Goal: Task Accomplishment & Management: Manage account settings

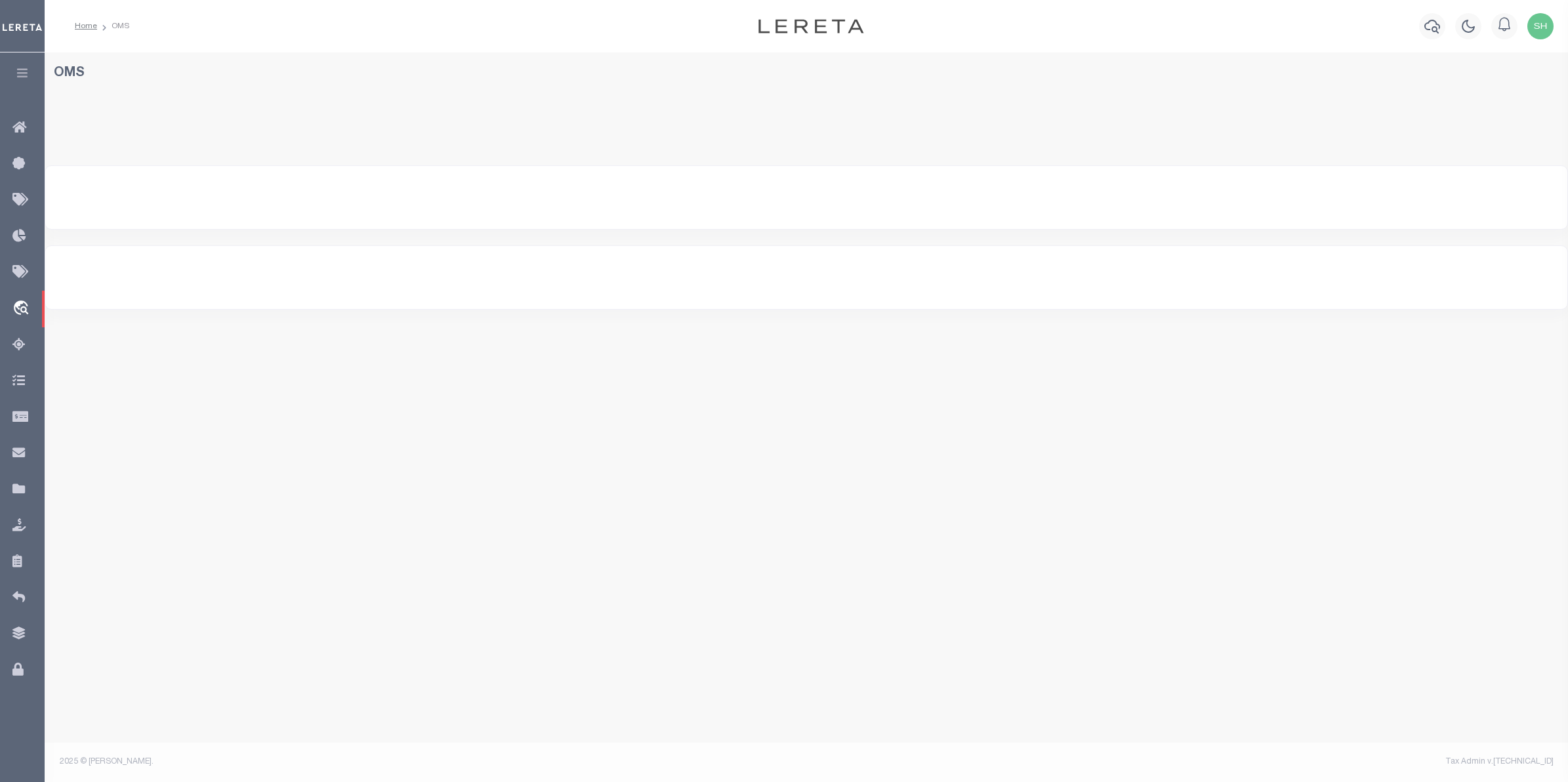
select select "200"
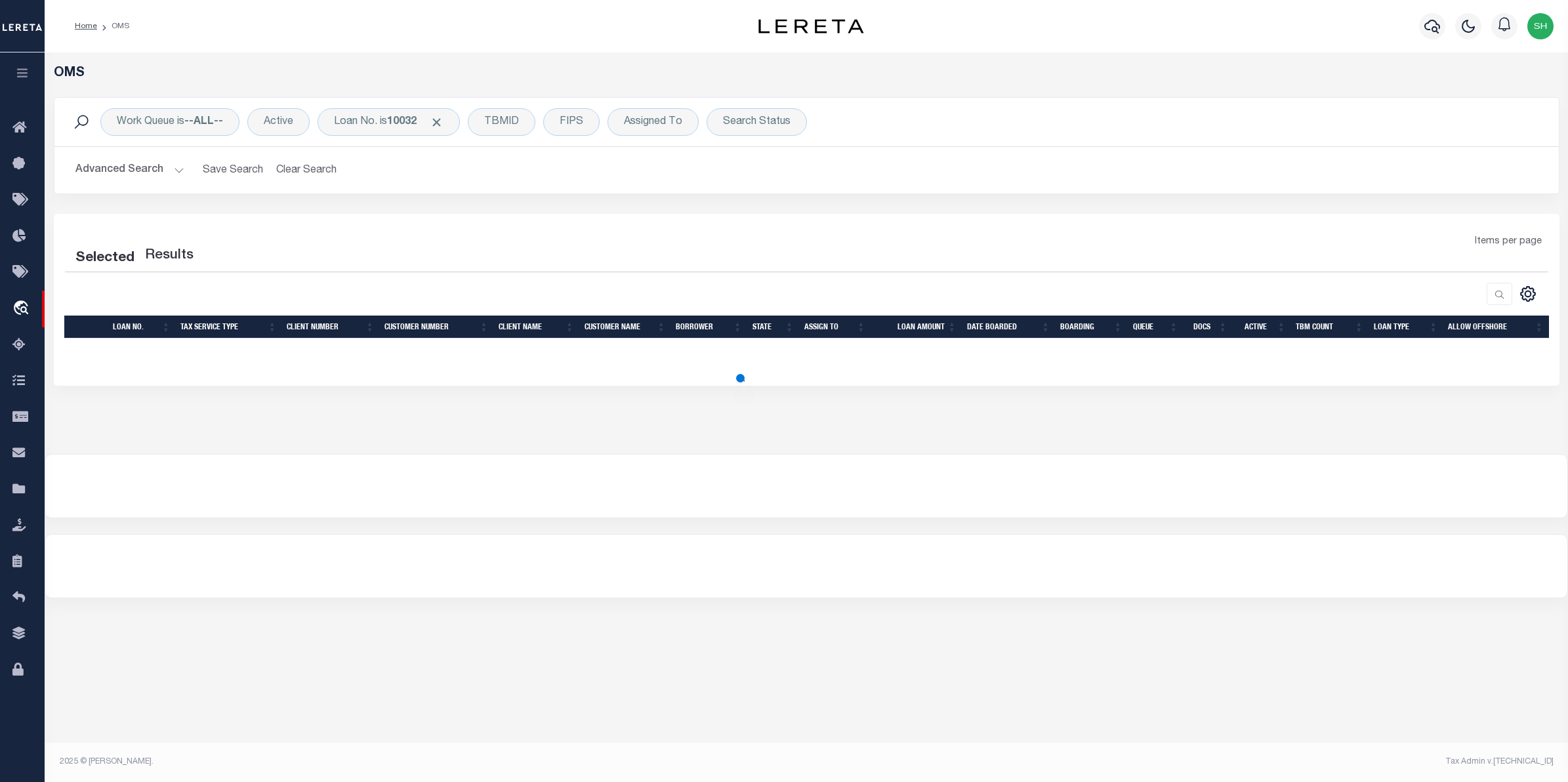
select select "200"
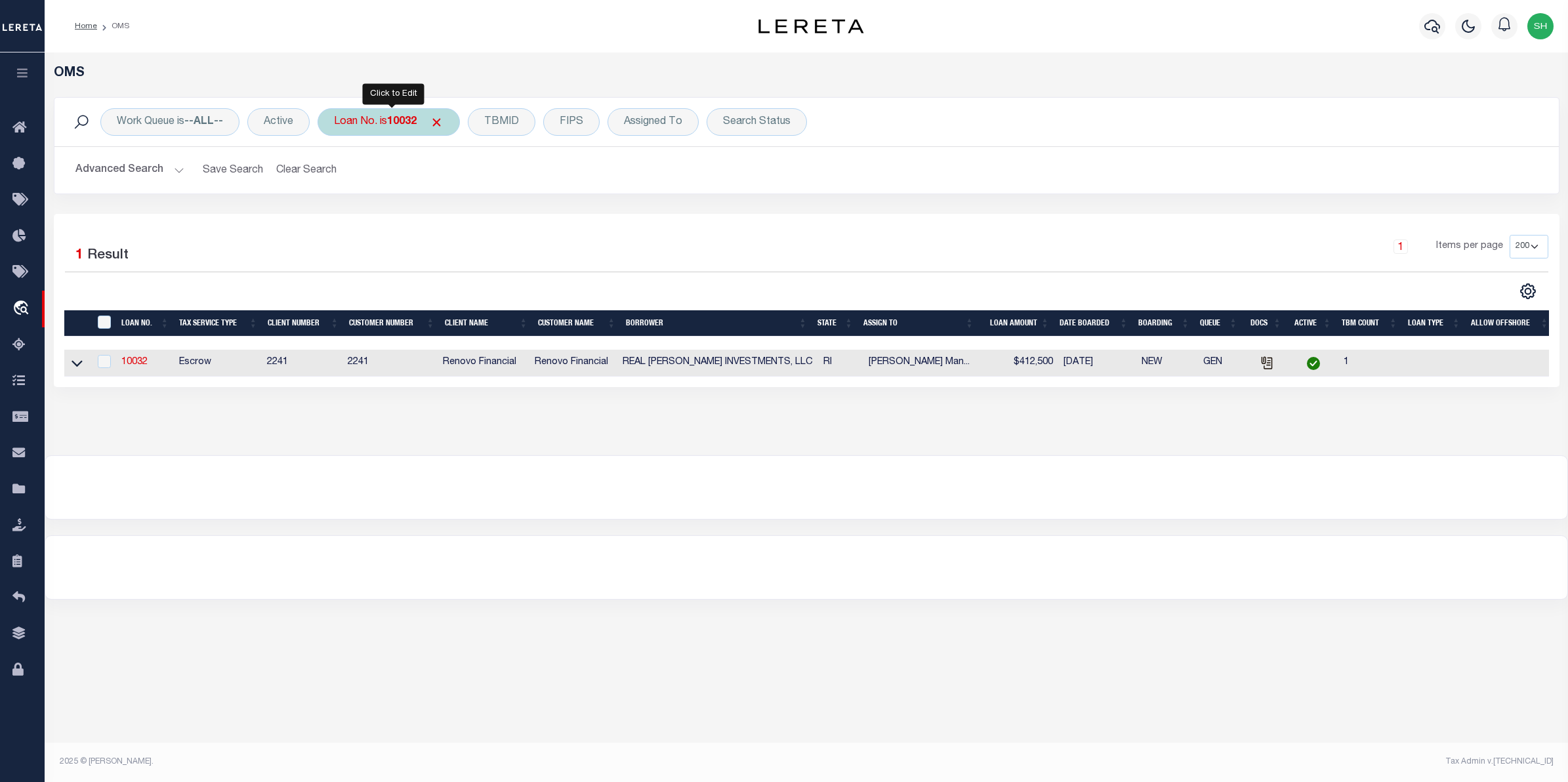
click at [376, 126] on div "Loan No. is 10032" at bounding box center [388, 122] width 142 height 28
type input "o062-0096"
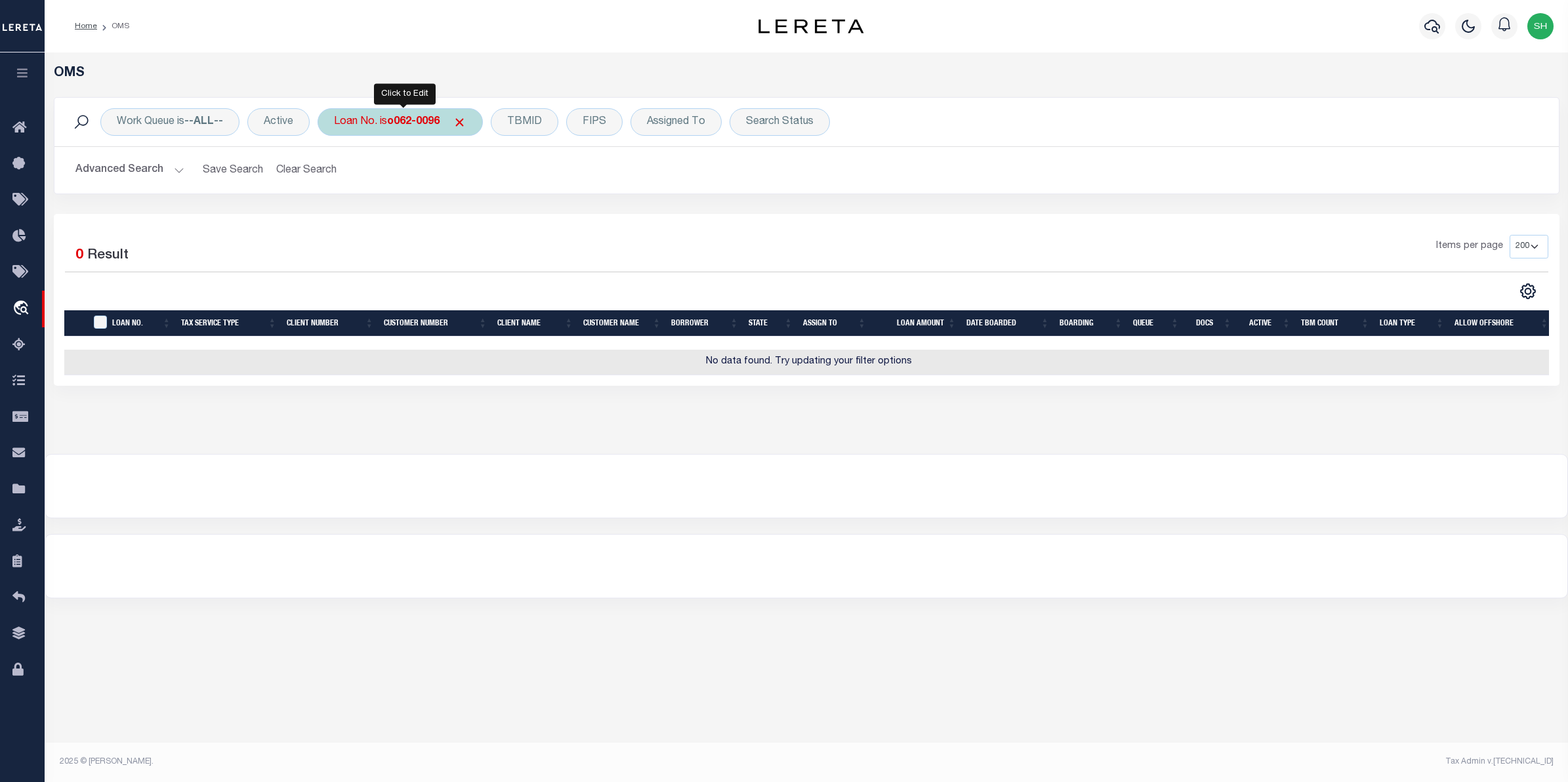
click at [376, 123] on div "Loan No. is o062-0096" at bounding box center [400, 122] width 166 height 28
type input "10020550"
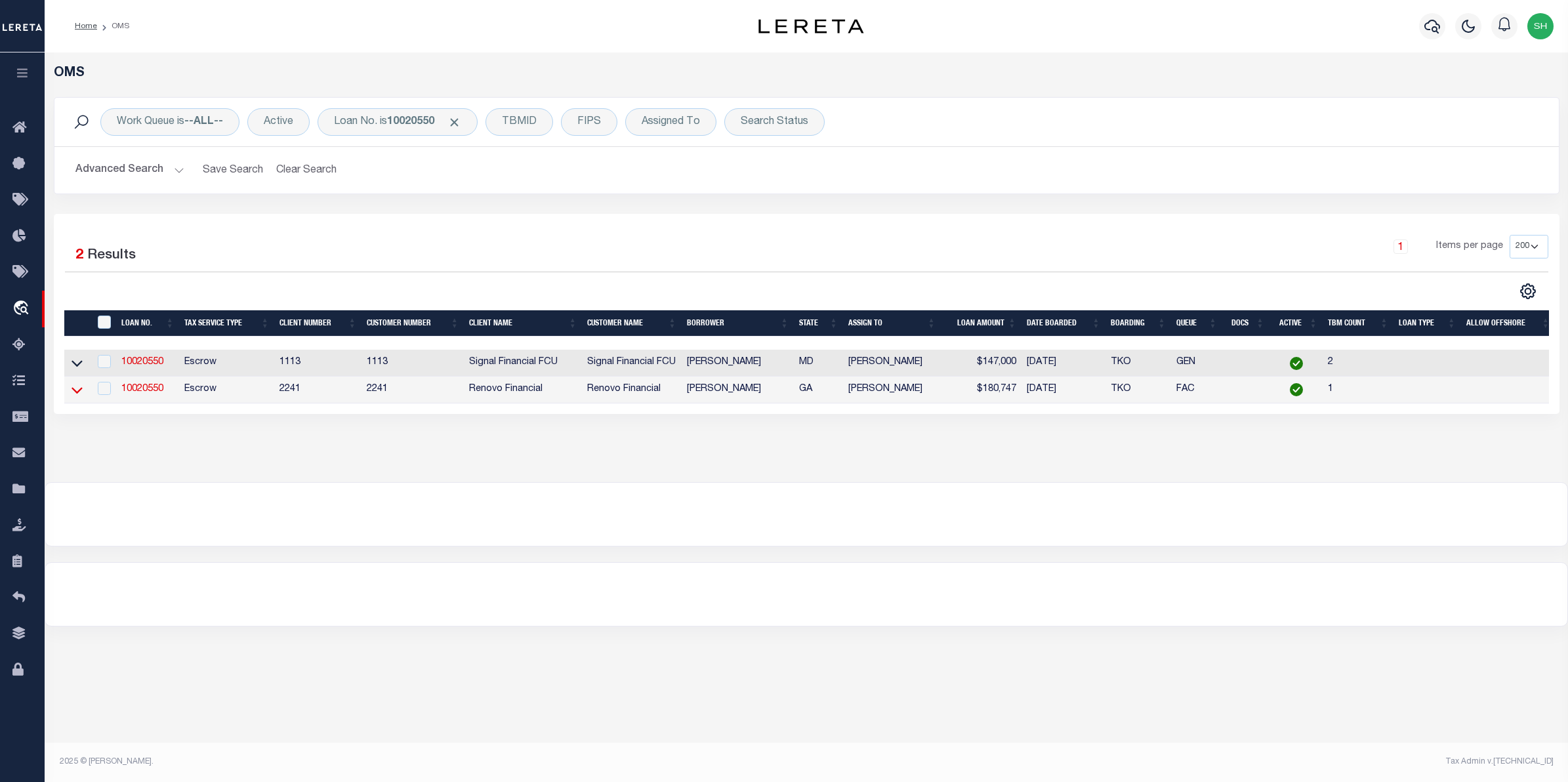
click at [76, 389] on icon at bounding box center [77, 389] width 11 height 14
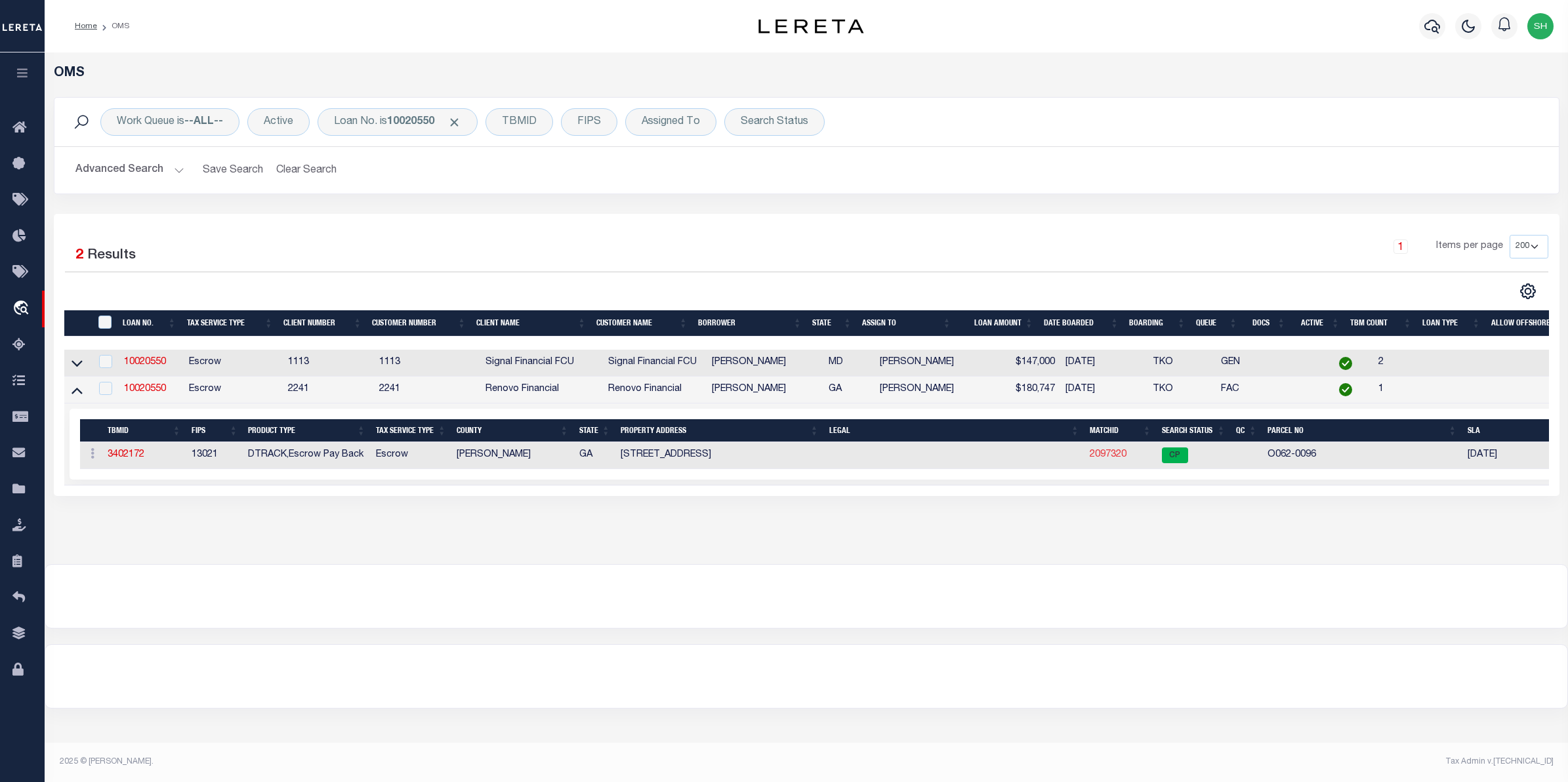
click at [1103, 457] on link "2097320" at bounding box center [1108, 455] width 37 height 10
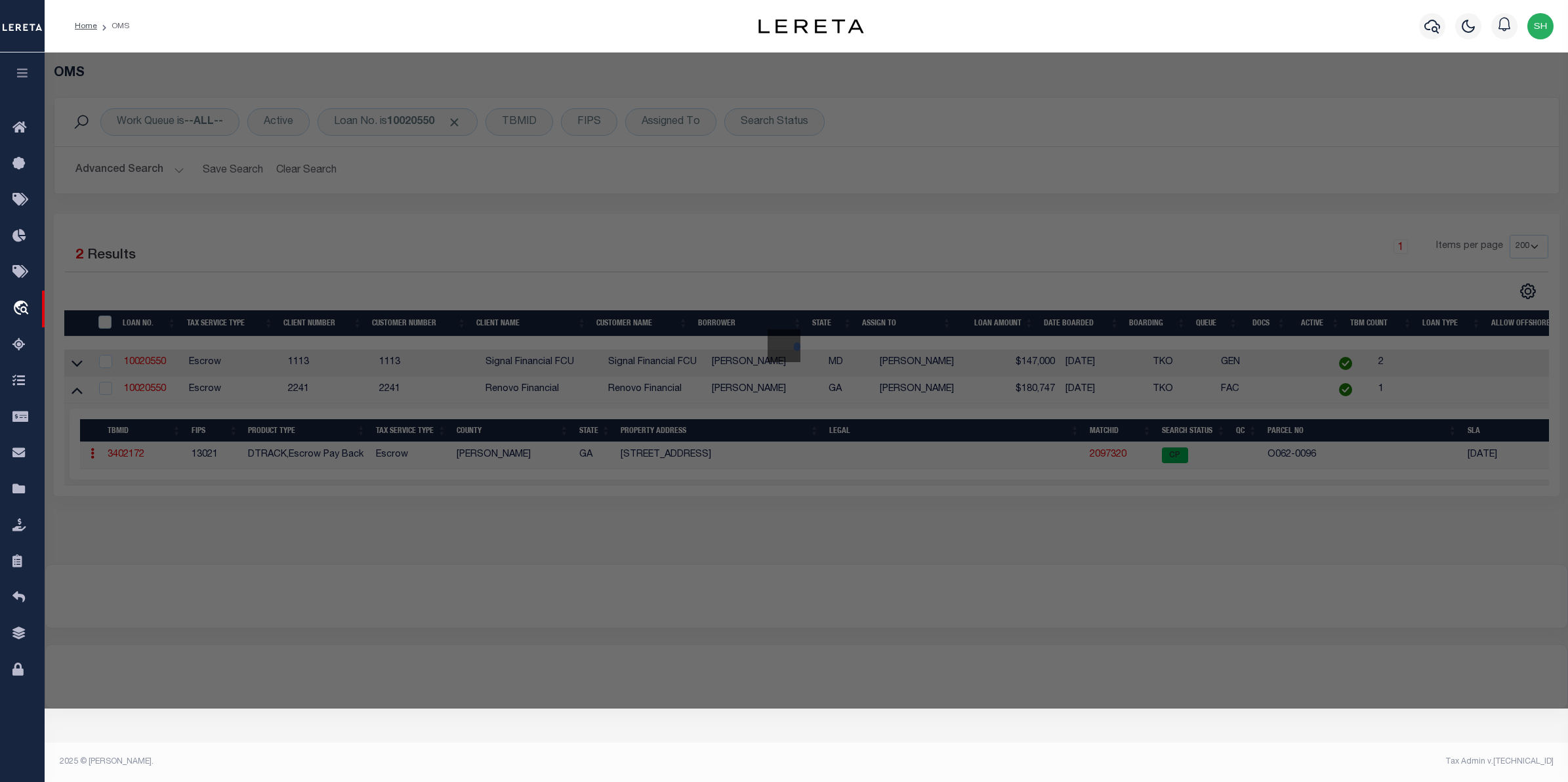
checkbox input "false"
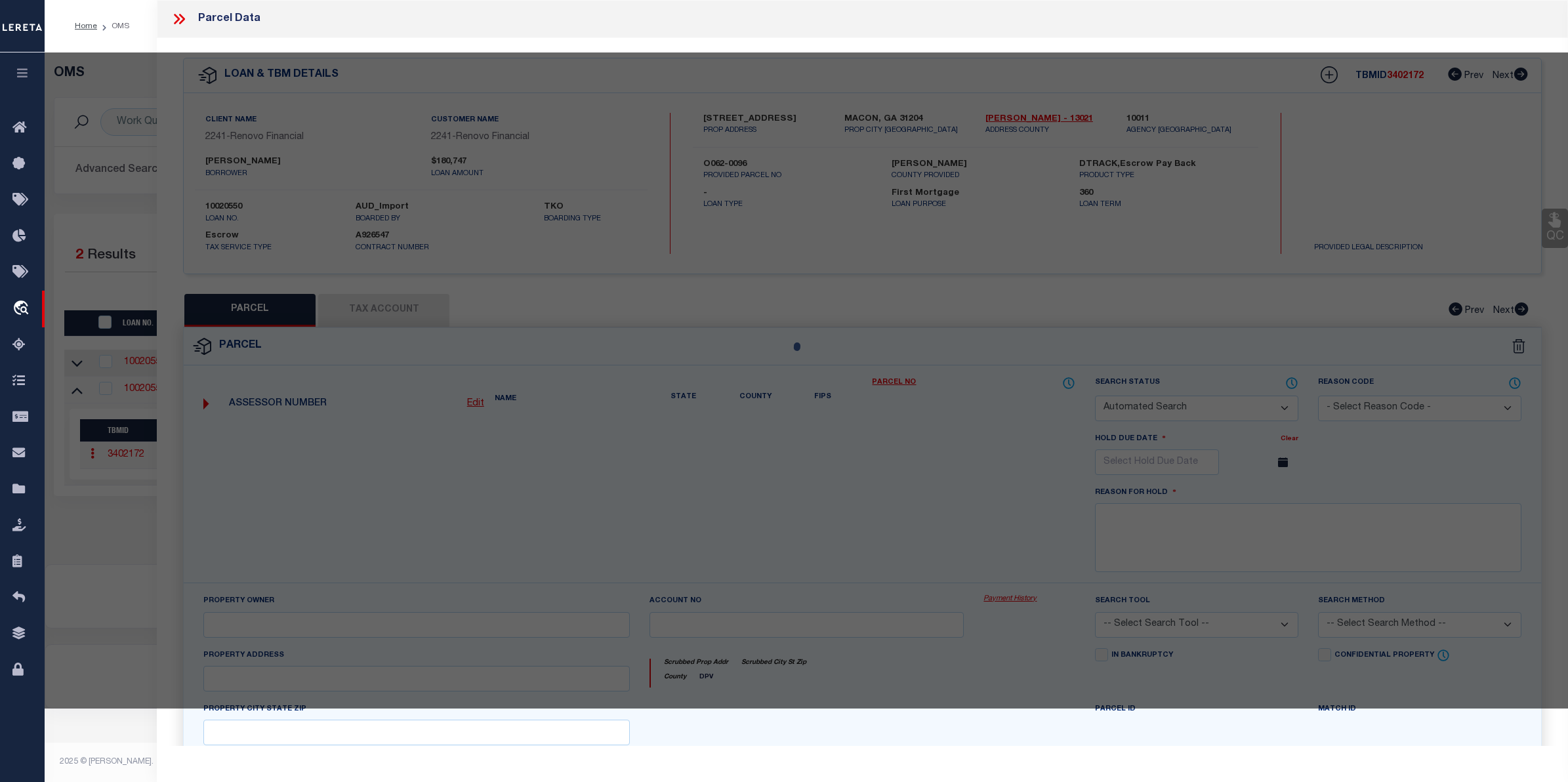
select select "CP"
type input "[PERSON_NAME]"
select select "AGW"
select select
type input "[STREET_ADDRESS]"
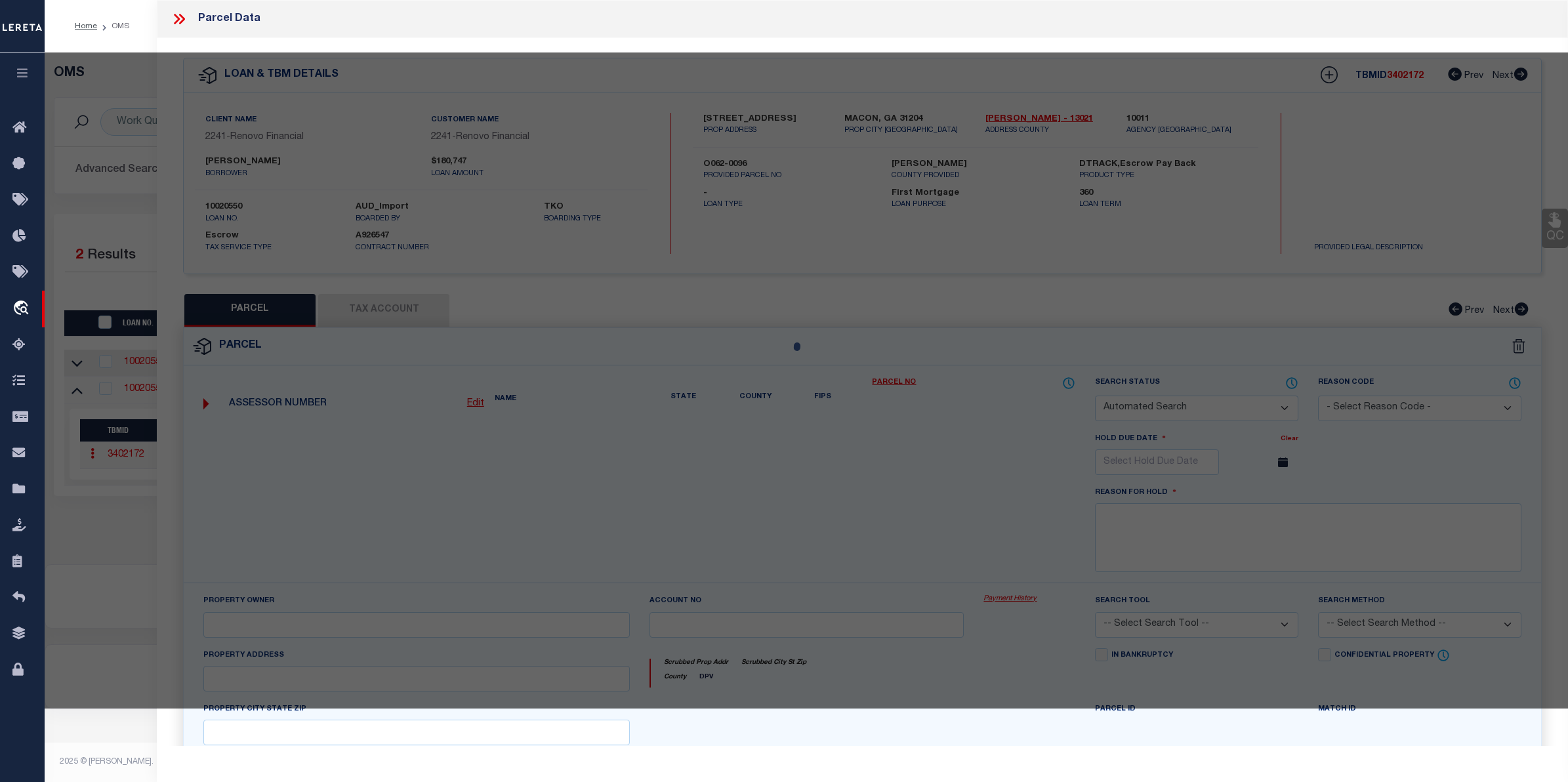
type input "MACON, GA 31204"
type textarea "Acres 0.15"
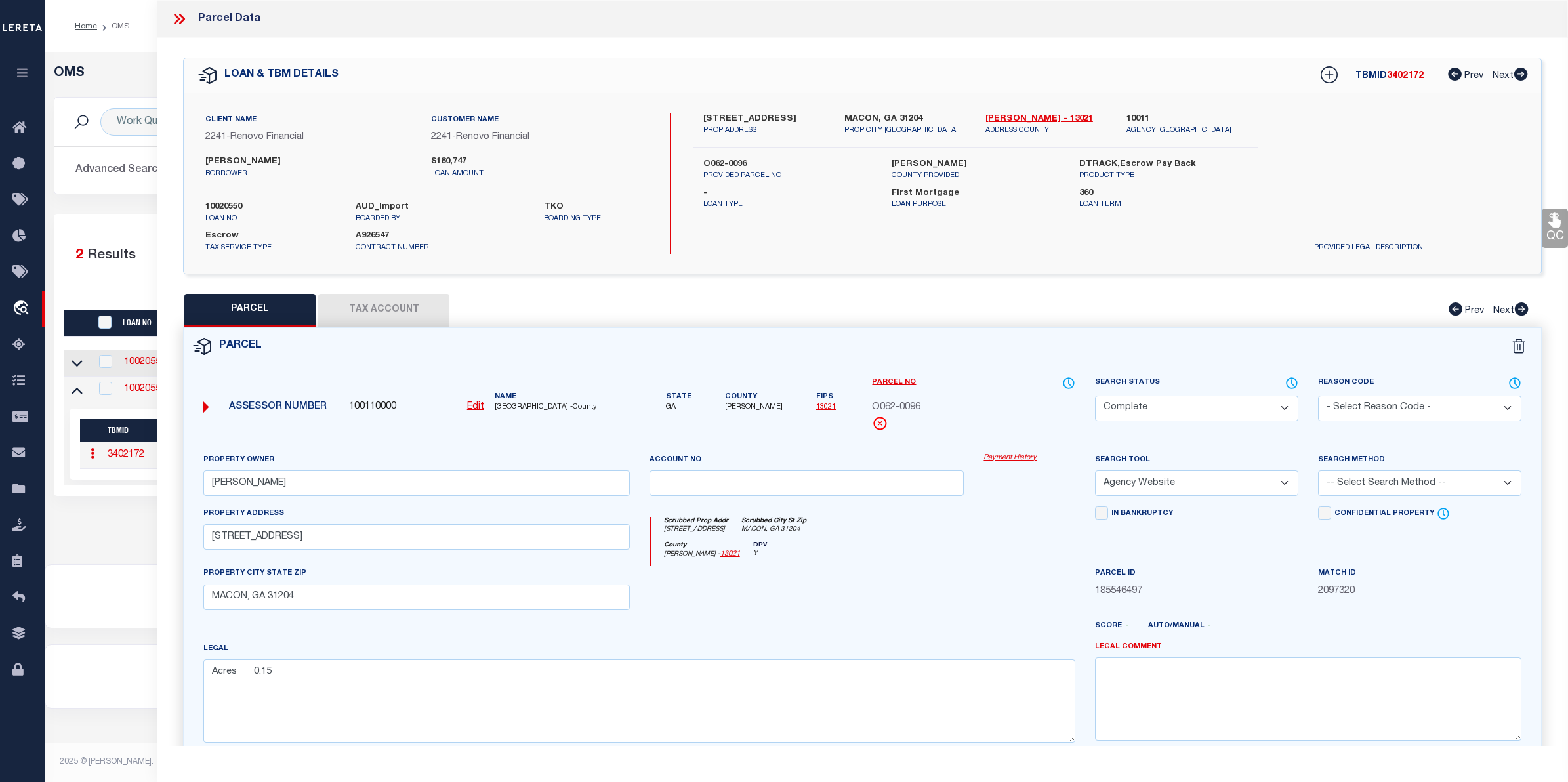
click at [1027, 457] on link "Payment History" at bounding box center [1029, 458] width 92 height 11
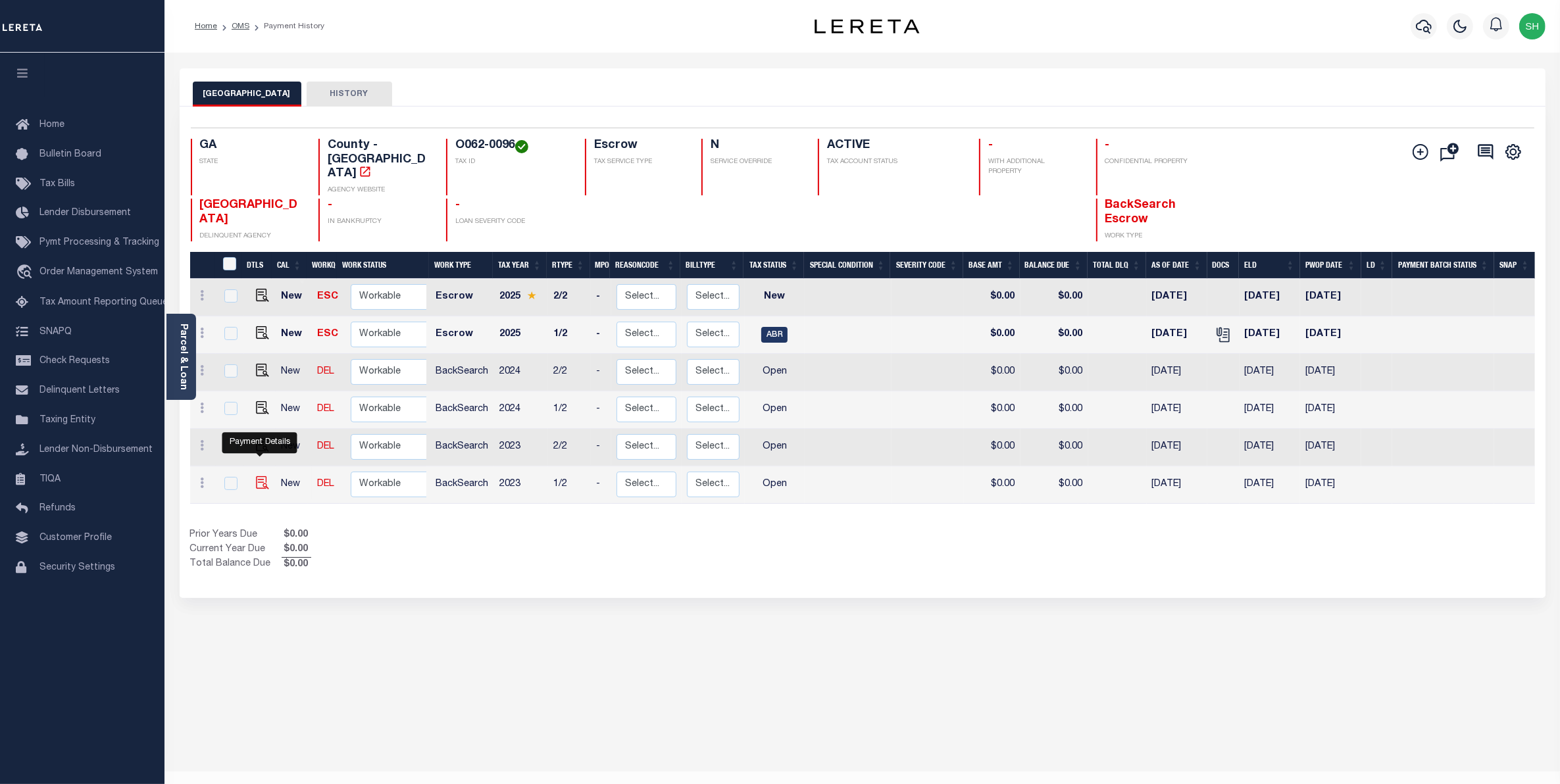
click at [260, 476] on img "" at bounding box center [263, 483] width 13 height 13
checkbox input "true"
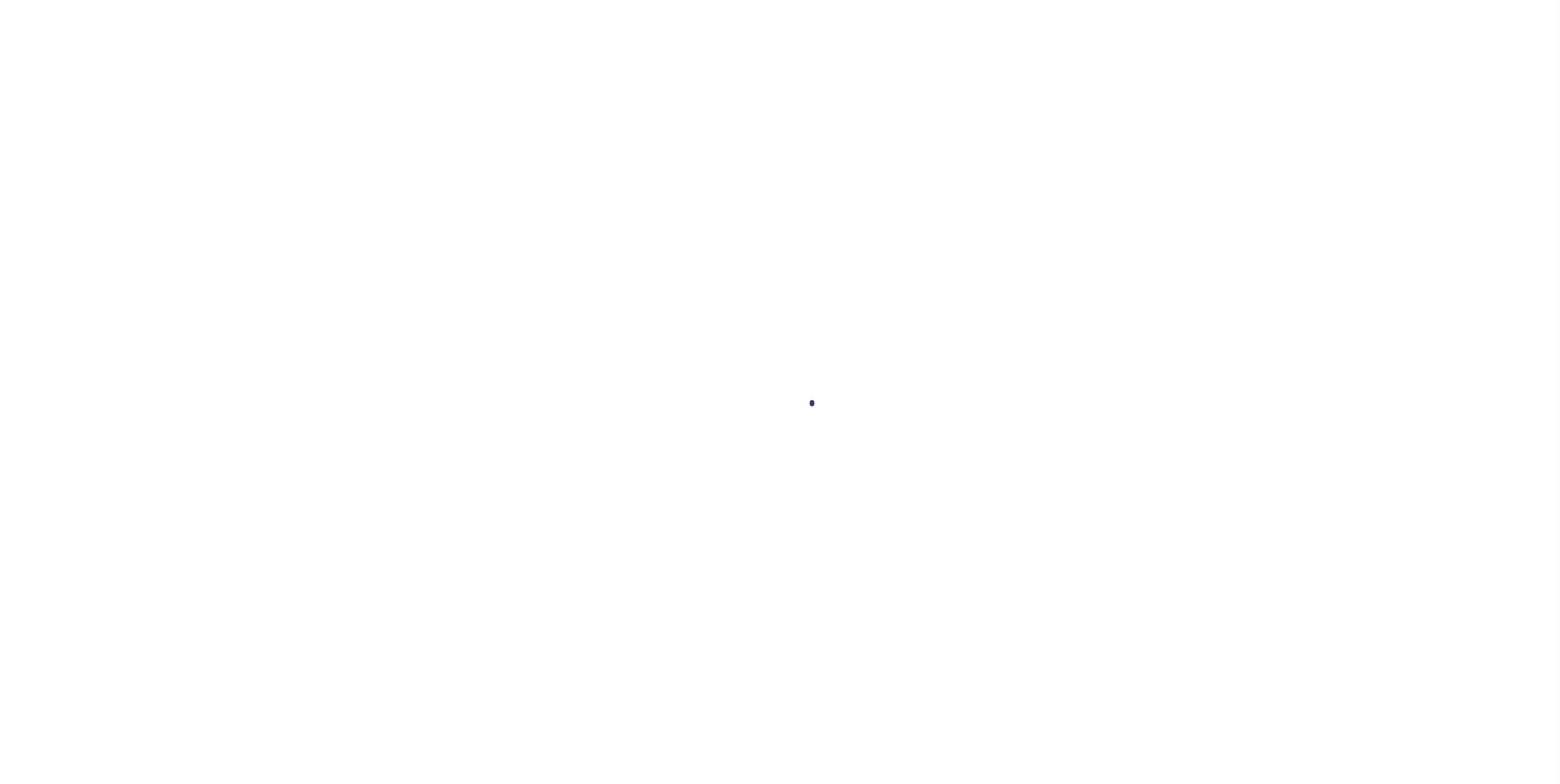
checkbox input "false"
type input "[DATE]"
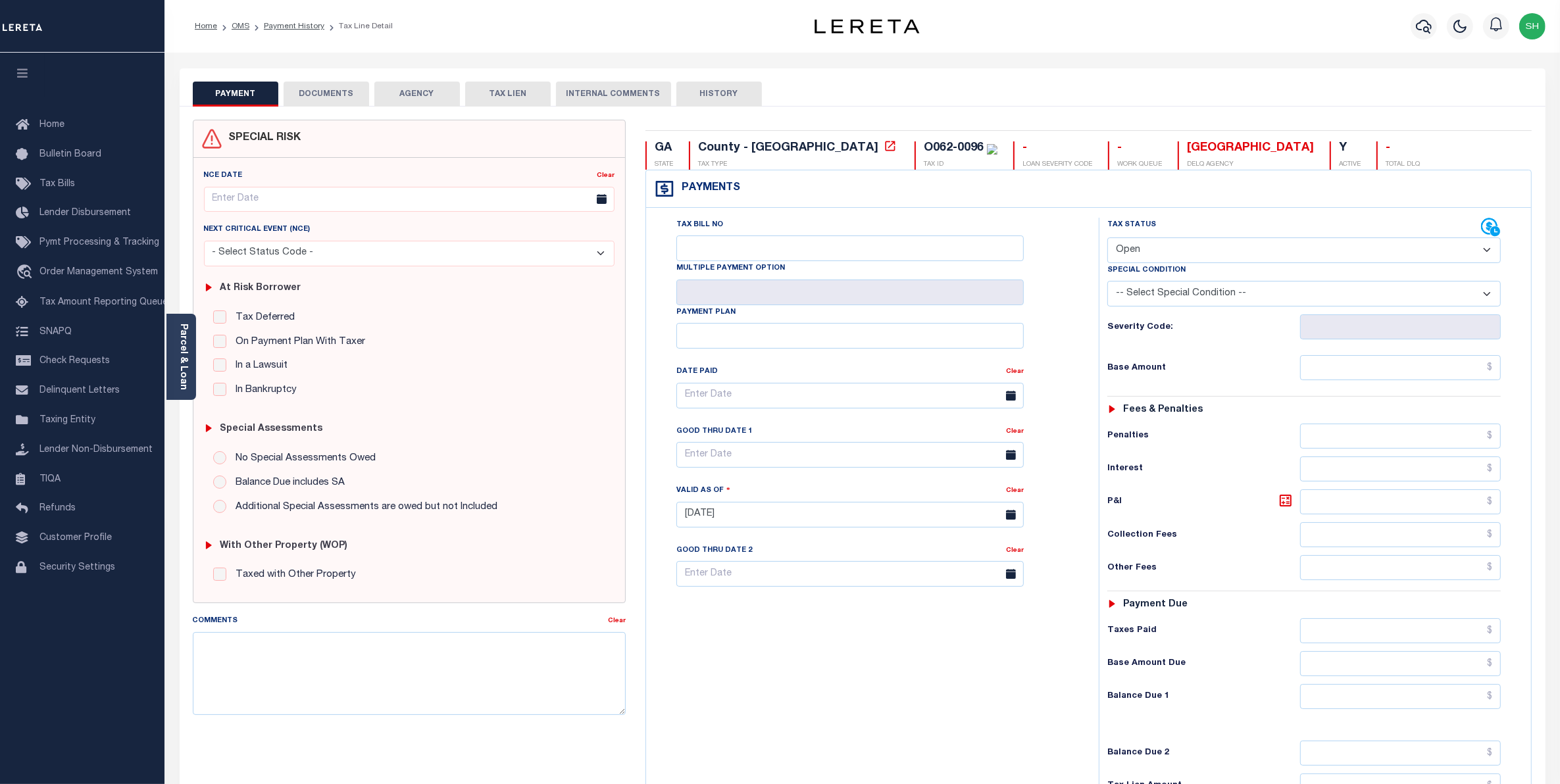
click at [1487, 254] on select "- Select Status Code - Open Due/Unpaid Paid Incomplete No Tax Due Internal Refu…" at bounding box center [1304, 250] width 394 height 26
select select "PYD"
click at [1107, 238] on select "- Select Status Code - Open Due/Unpaid Paid Incomplete No Tax Due Internal Refu…" at bounding box center [1304, 250] width 394 height 26
type input "[DATE]"
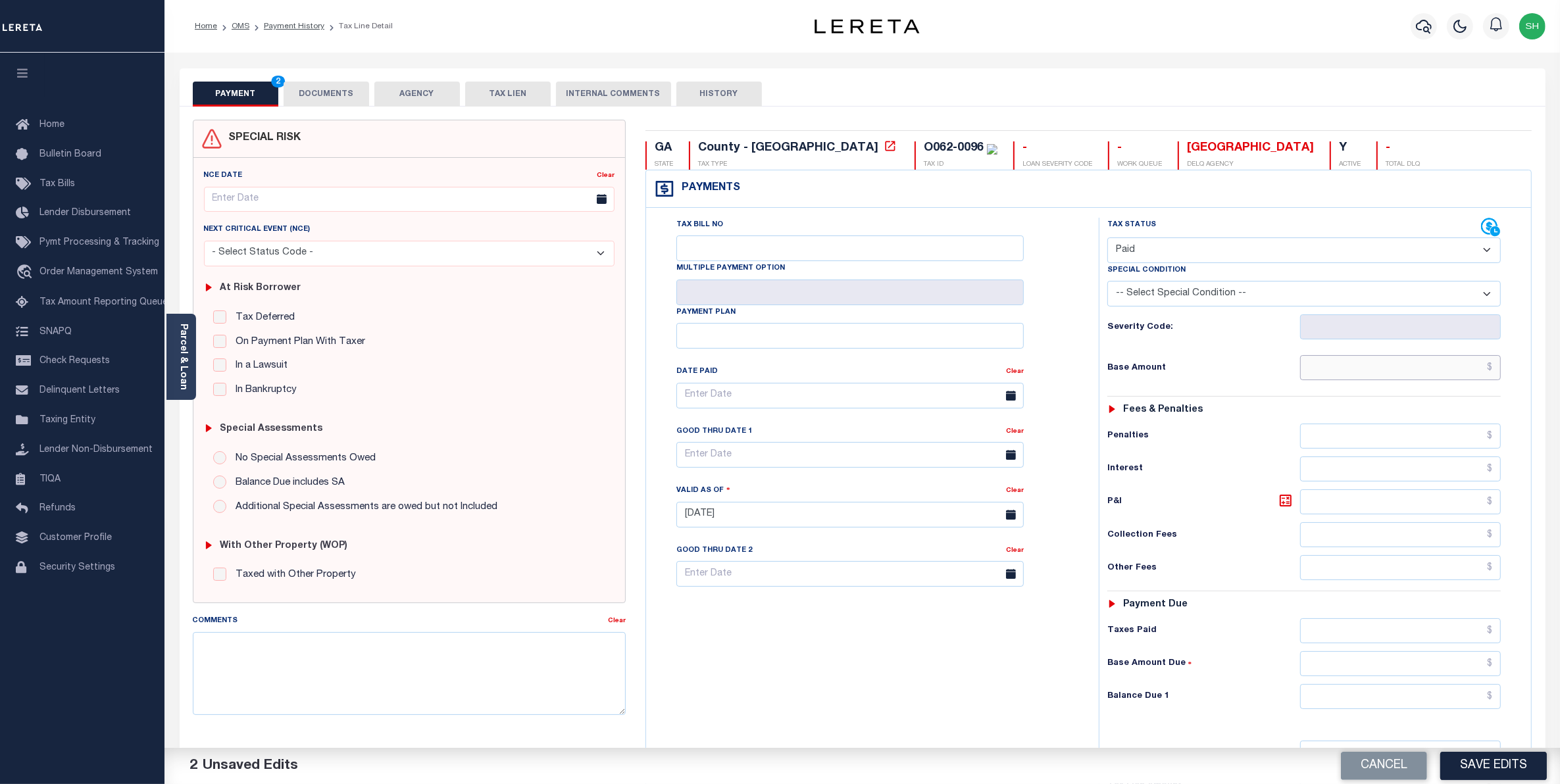
drag, startPoint x: 1468, startPoint y: 368, endPoint x: 1472, endPoint y: 360, distance: 8.9
click at [1468, 368] on input "text" at bounding box center [1400, 367] width 201 height 25
type input "$0.00"
click at [1461, 707] on input "text" at bounding box center [1400, 695] width 201 height 25
type input "$0.00"
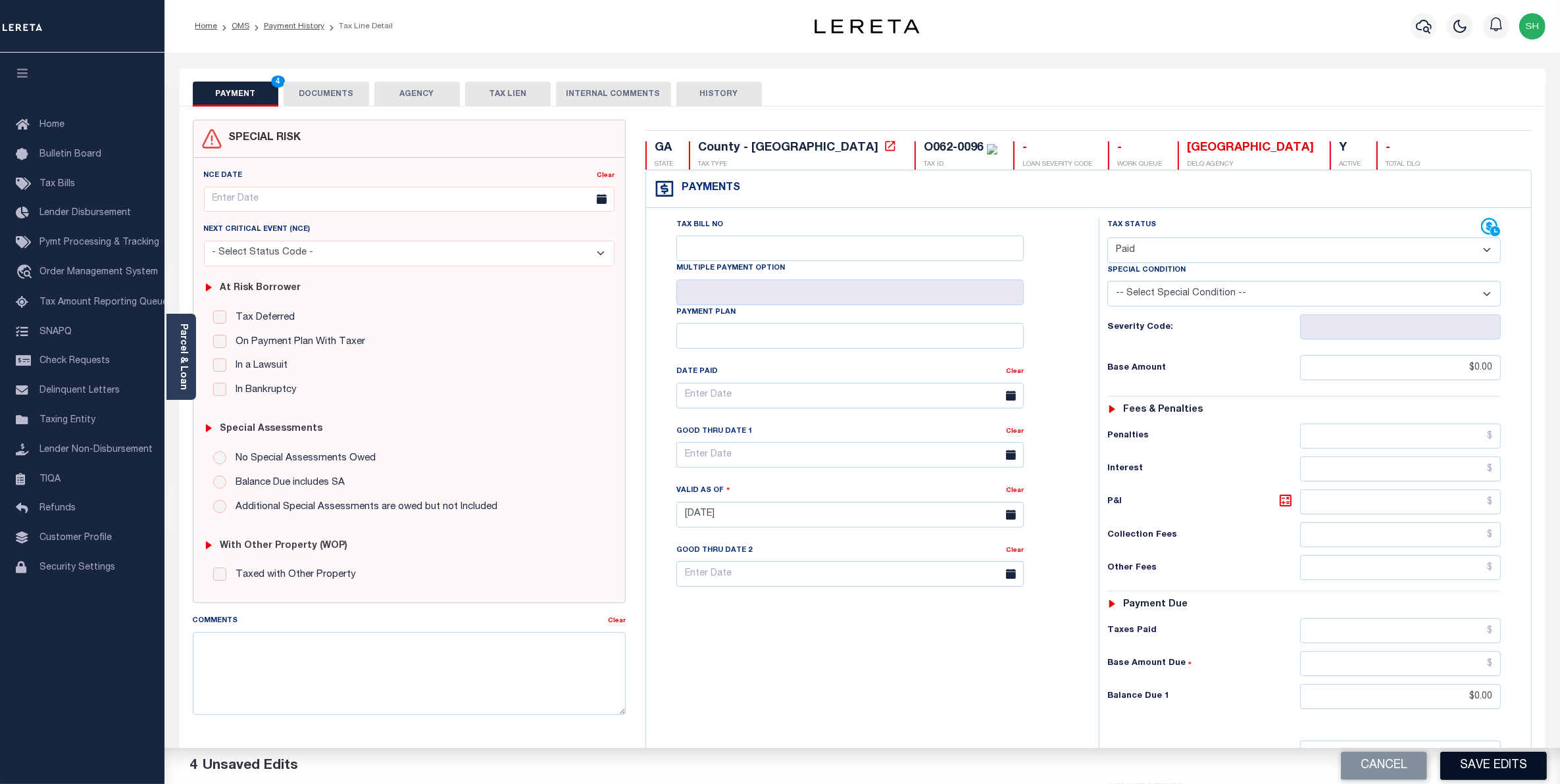
click at [1503, 773] on button "Save Edits" at bounding box center [1494, 765] width 107 height 28
checkbox input "false"
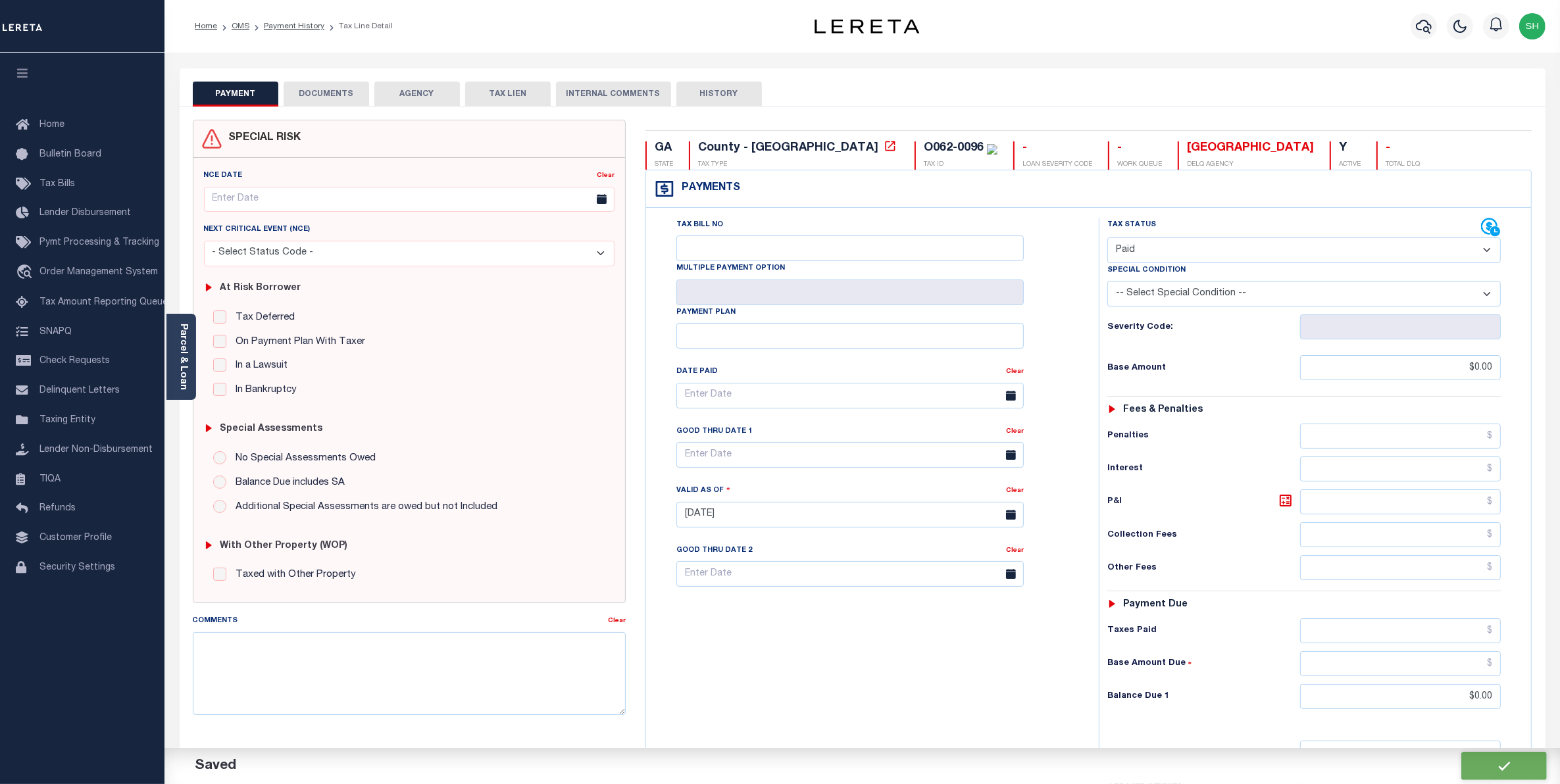
type input "$0"
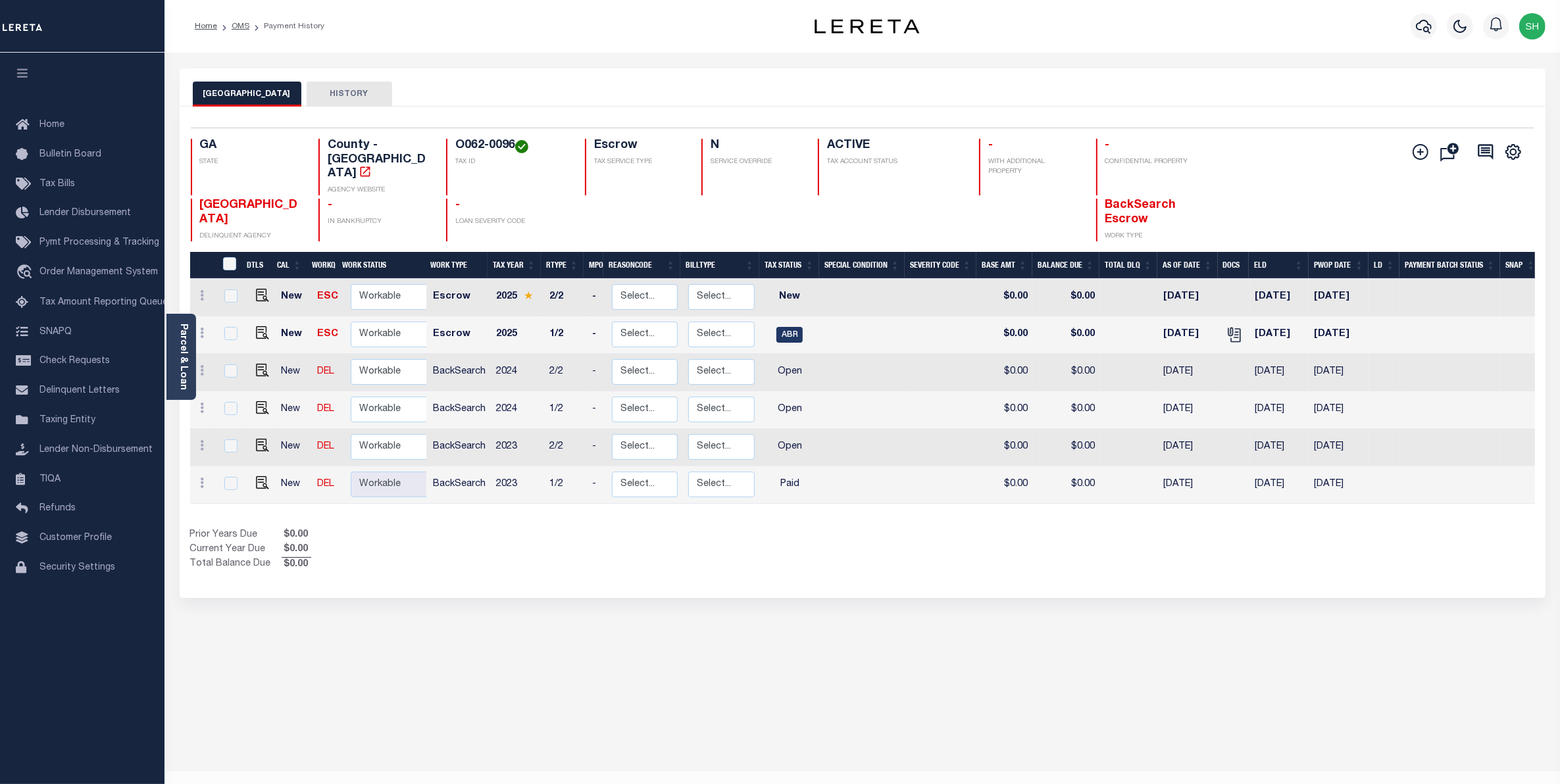
click at [415, 722] on div "BIBB COUNTY HISTORY Selected 6 Results" at bounding box center [863, 439] width 1385 height 743
click at [257, 439] on img "" at bounding box center [263, 445] width 13 height 13
checkbox input "true"
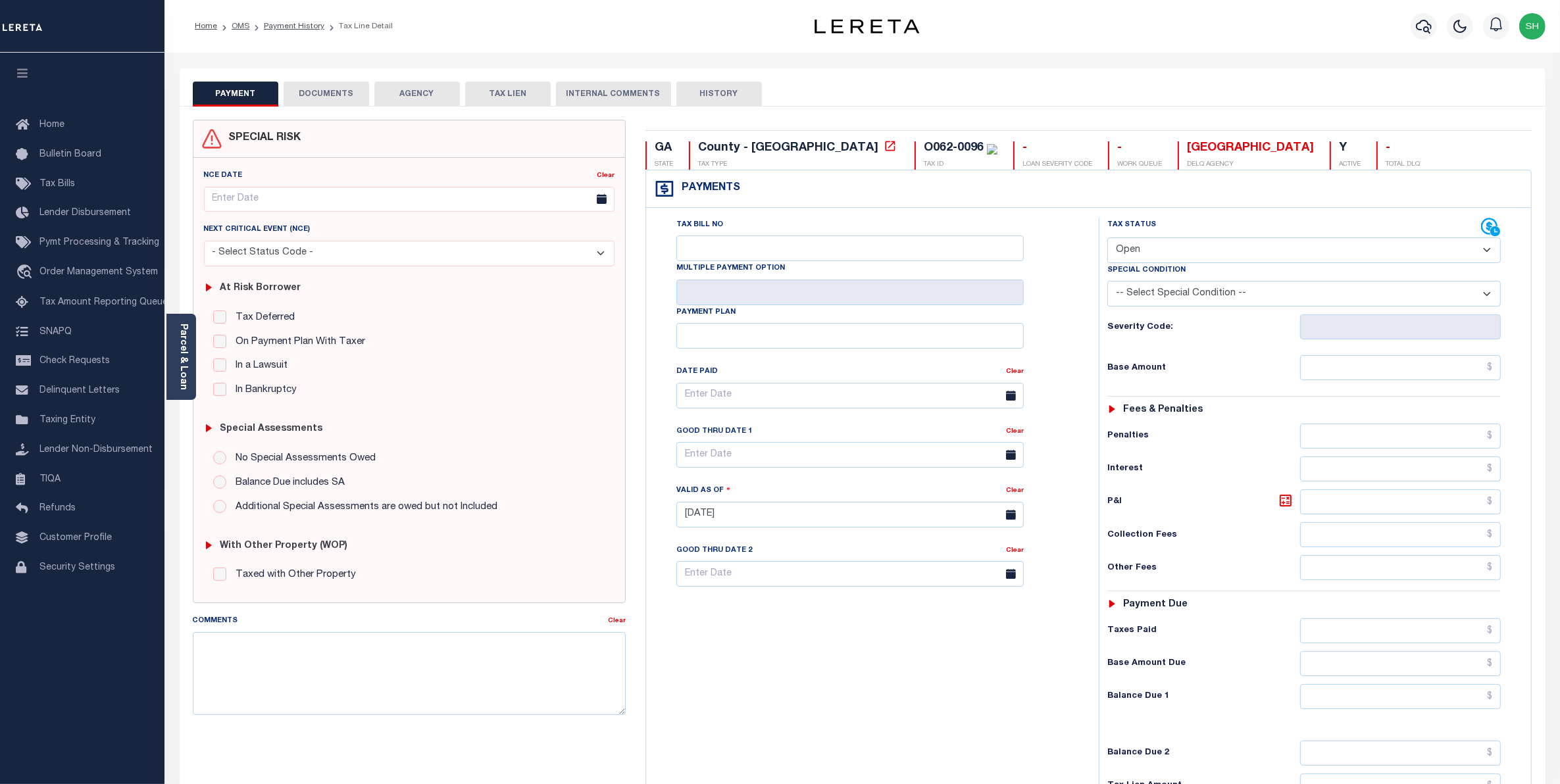
click at [1488, 253] on select "- Select Status Code - Open Due/Unpaid Paid Incomplete No Tax Due Internal Refu…" at bounding box center [1304, 250] width 394 height 26
select select "PYD"
click at [1107, 238] on select "- Select Status Code - Open Due/Unpaid Paid Incomplete No Tax Due Internal Refu…" at bounding box center [1304, 250] width 394 height 26
type input "[DATE]"
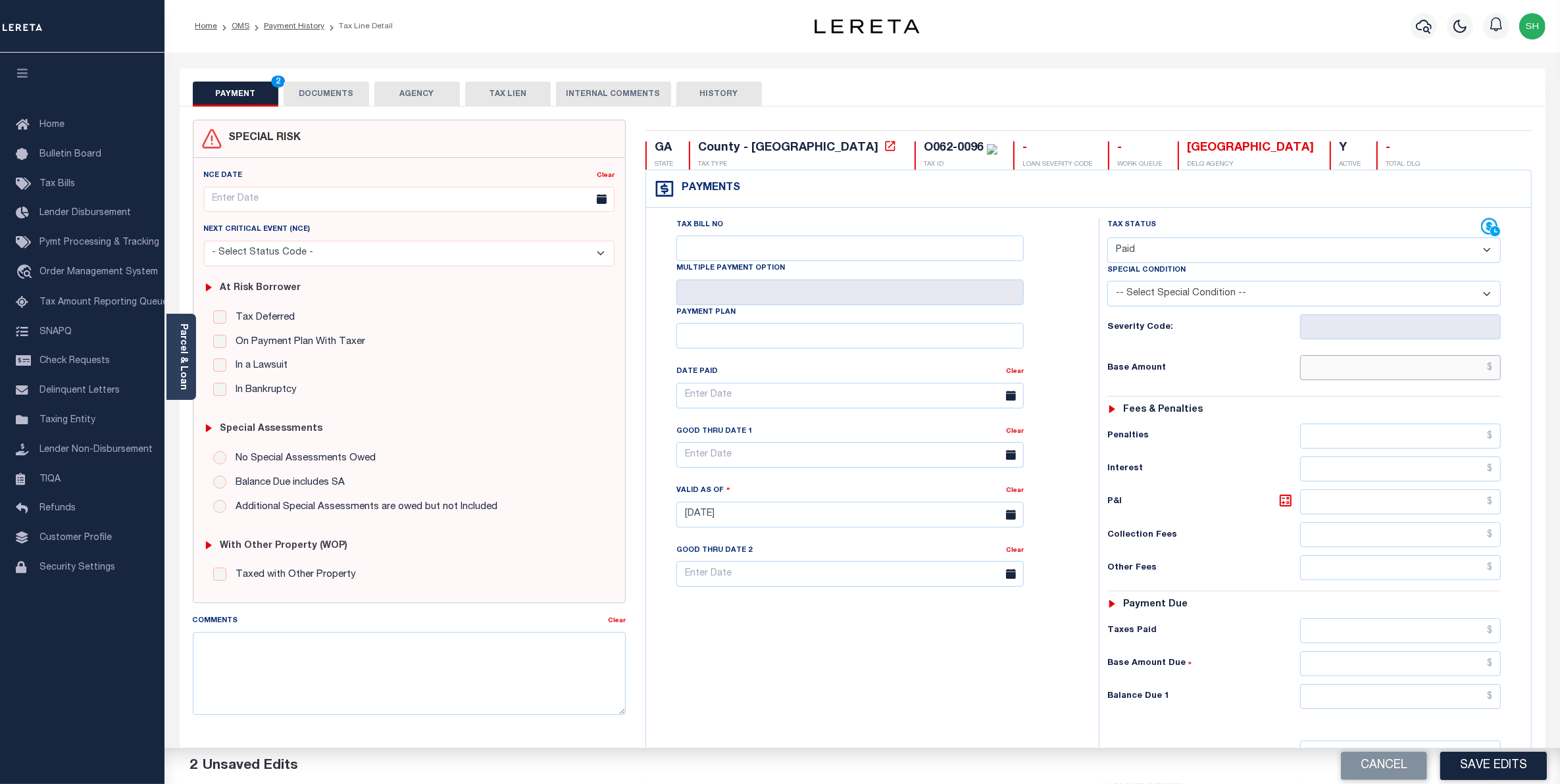
click at [1468, 367] on input "text" at bounding box center [1400, 367] width 201 height 25
type input "$0.00"
click at [1471, 703] on input "text" at bounding box center [1400, 695] width 201 height 25
type input "$0.00"
click at [1468, 766] on button "Save Edits" at bounding box center [1494, 765] width 107 height 28
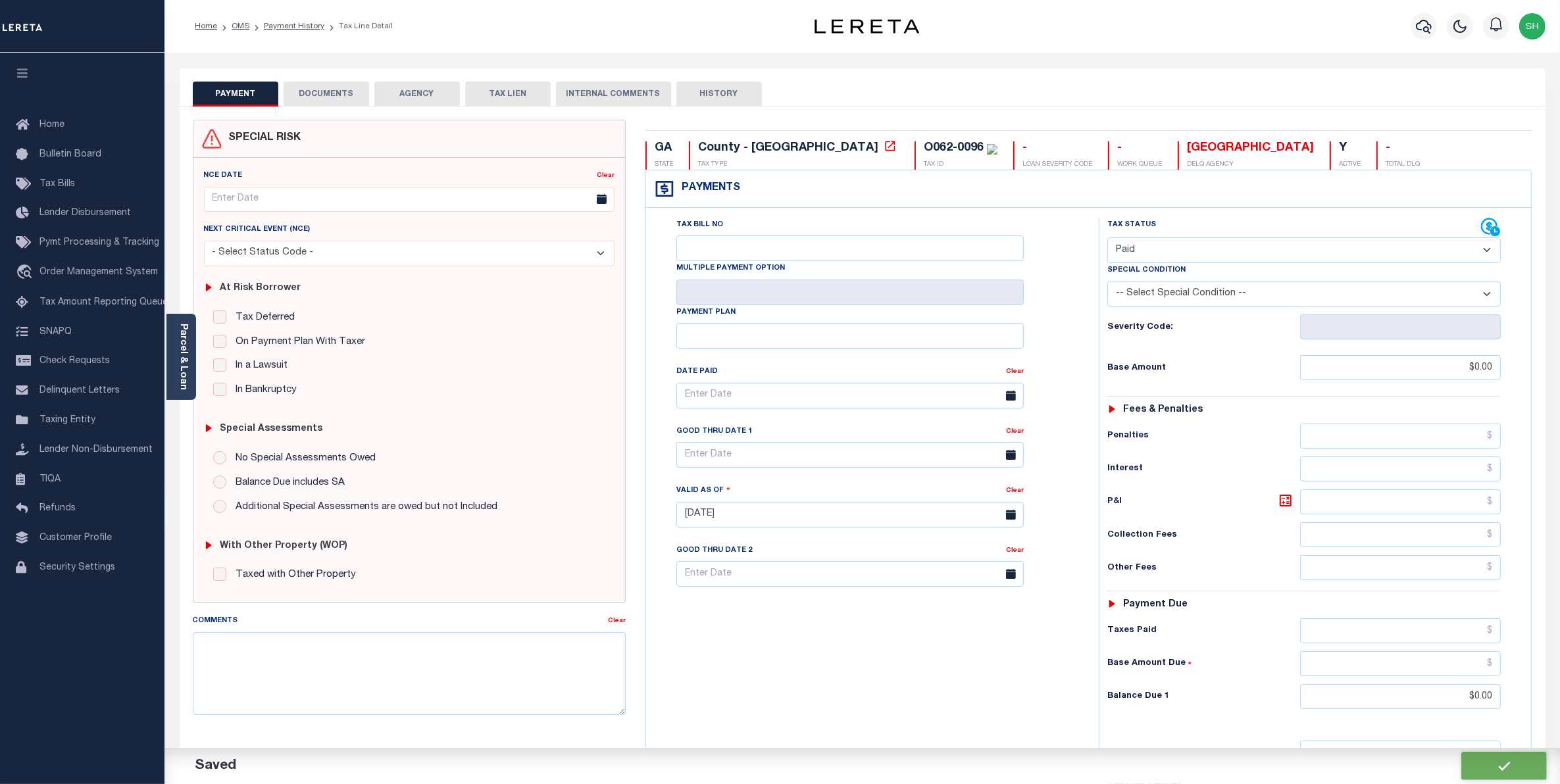
checkbox input "false"
type input "$0"
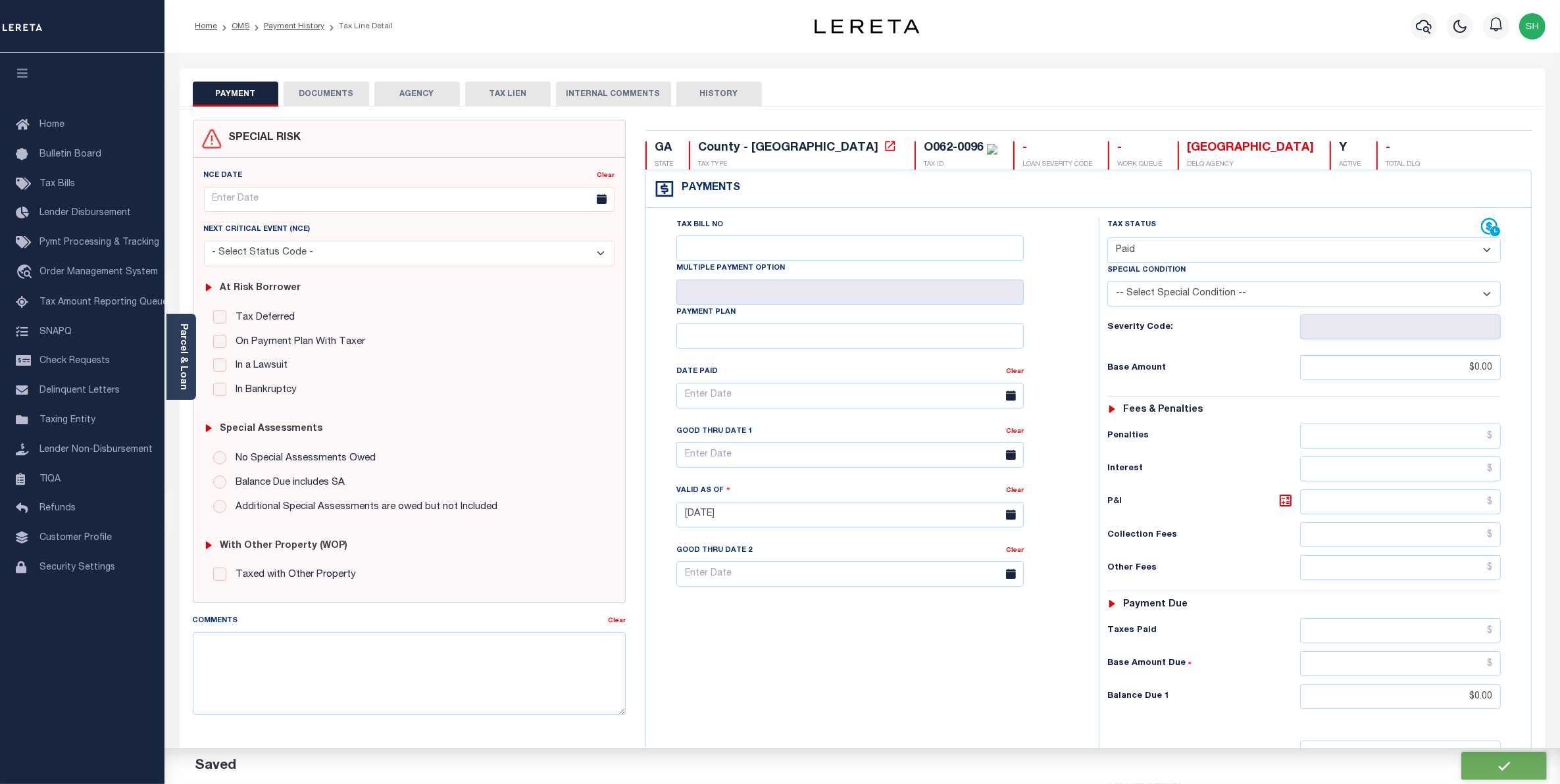
type input "$0"
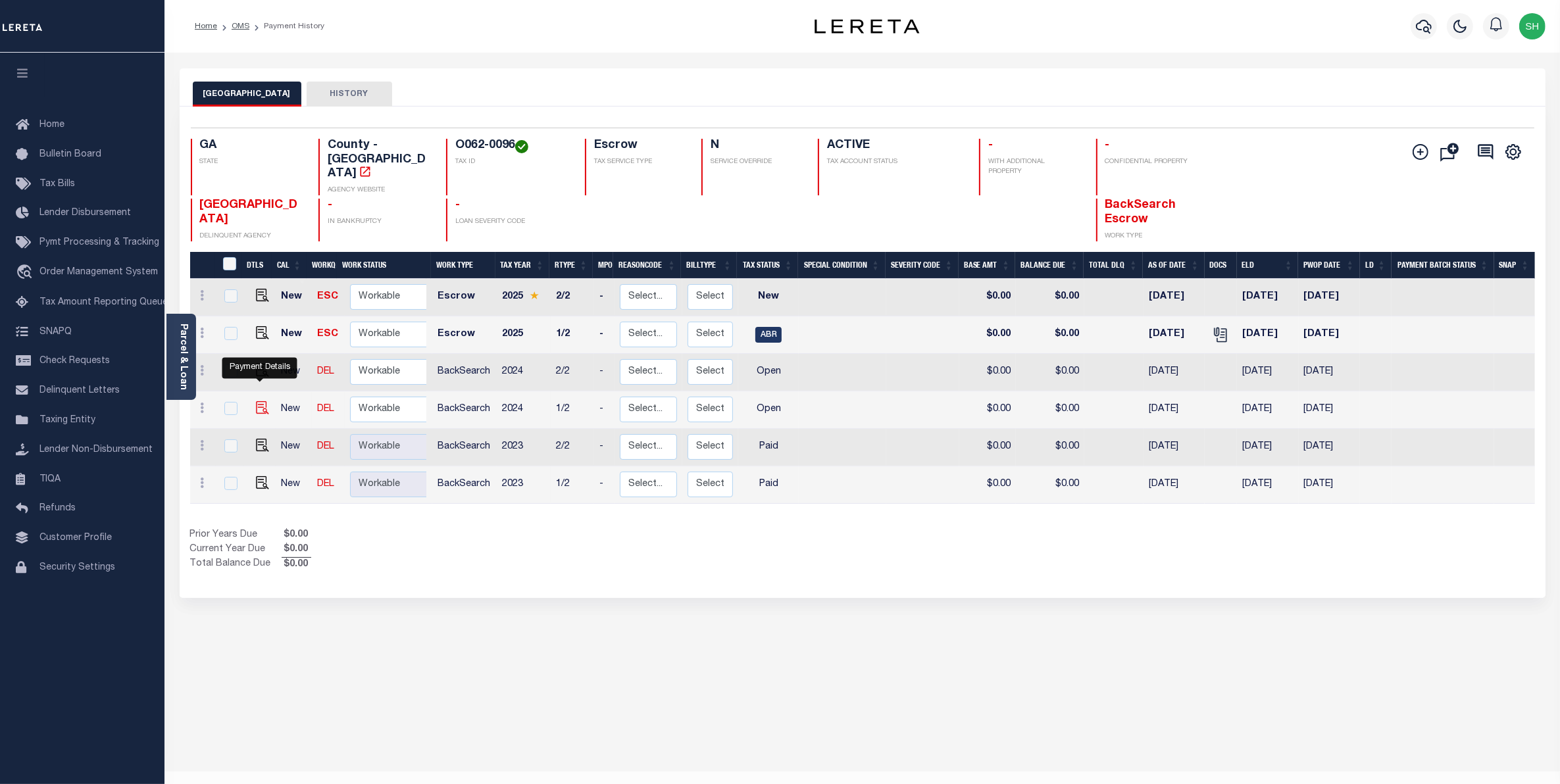
click at [261, 401] on img "" at bounding box center [263, 408] width 13 height 13
checkbox input "true"
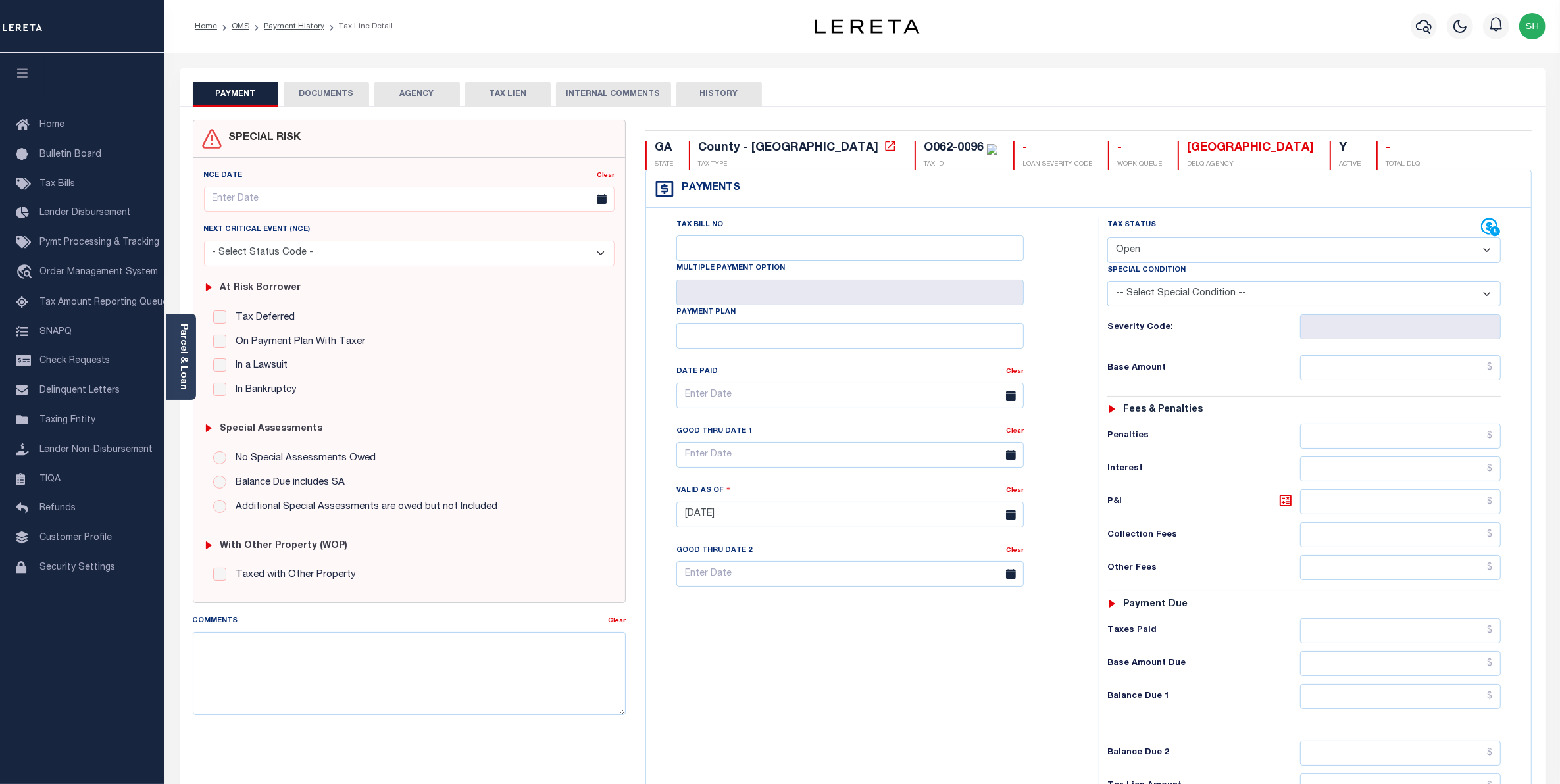
click at [1488, 251] on select "- Select Status Code - Open Due/Unpaid Paid Incomplete No Tax Due Internal Refu…" at bounding box center [1304, 250] width 394 height 26
select select "PYD"
click at [1107, 238] on select "- Select Status Code - Open Due/Unpaid Paid Incomplete No Tax Due Internal Refu…" at bounding box center [1304, 250] width 394 height 26
type input "[DATE]"
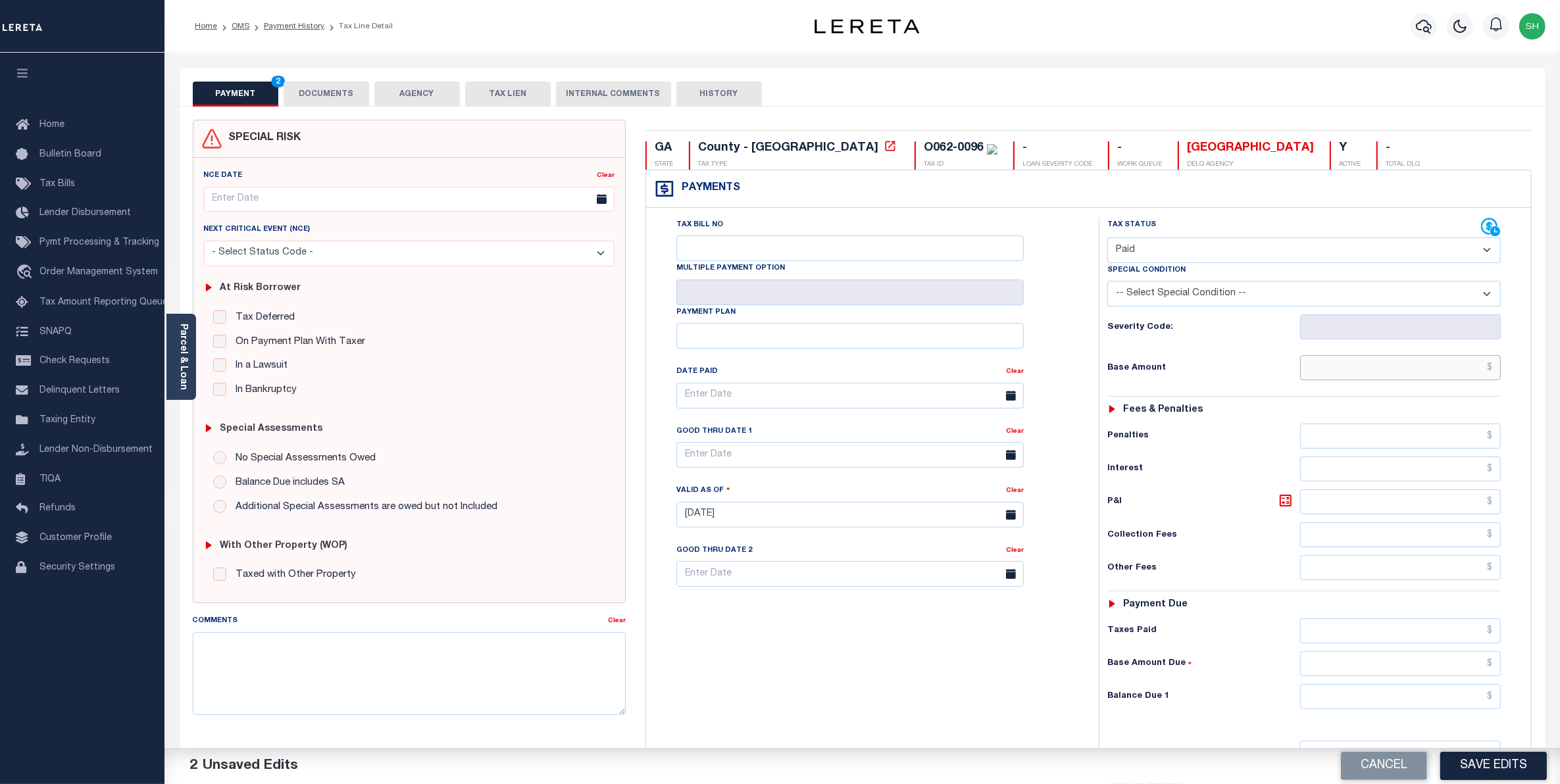
click at [1463, 366] on input "text" at bounding box center [1400, 367] width 201 height 25
type input "$0.00"
click at [1470, 695] on input "text" at bounding box center [1400, 695] width 201 height 25
type input "$0.00"
click at [1495, 758] on button "Save Edits" at bounding box center [1494, 765] width 107 height 28
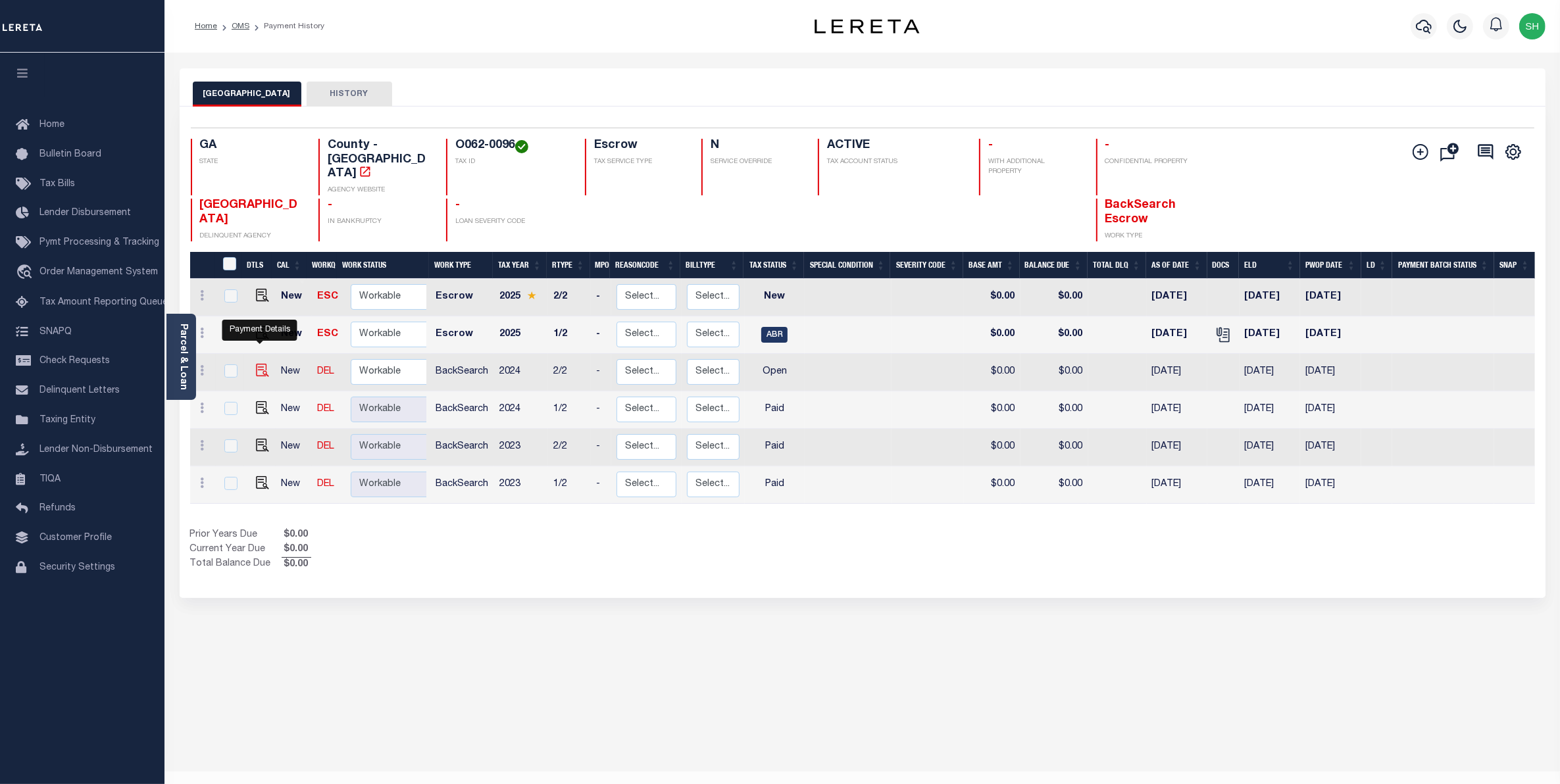
click at [258, 364] on img "" at bounding box center [263, 370] width 13 height 13
checkbox input "true"
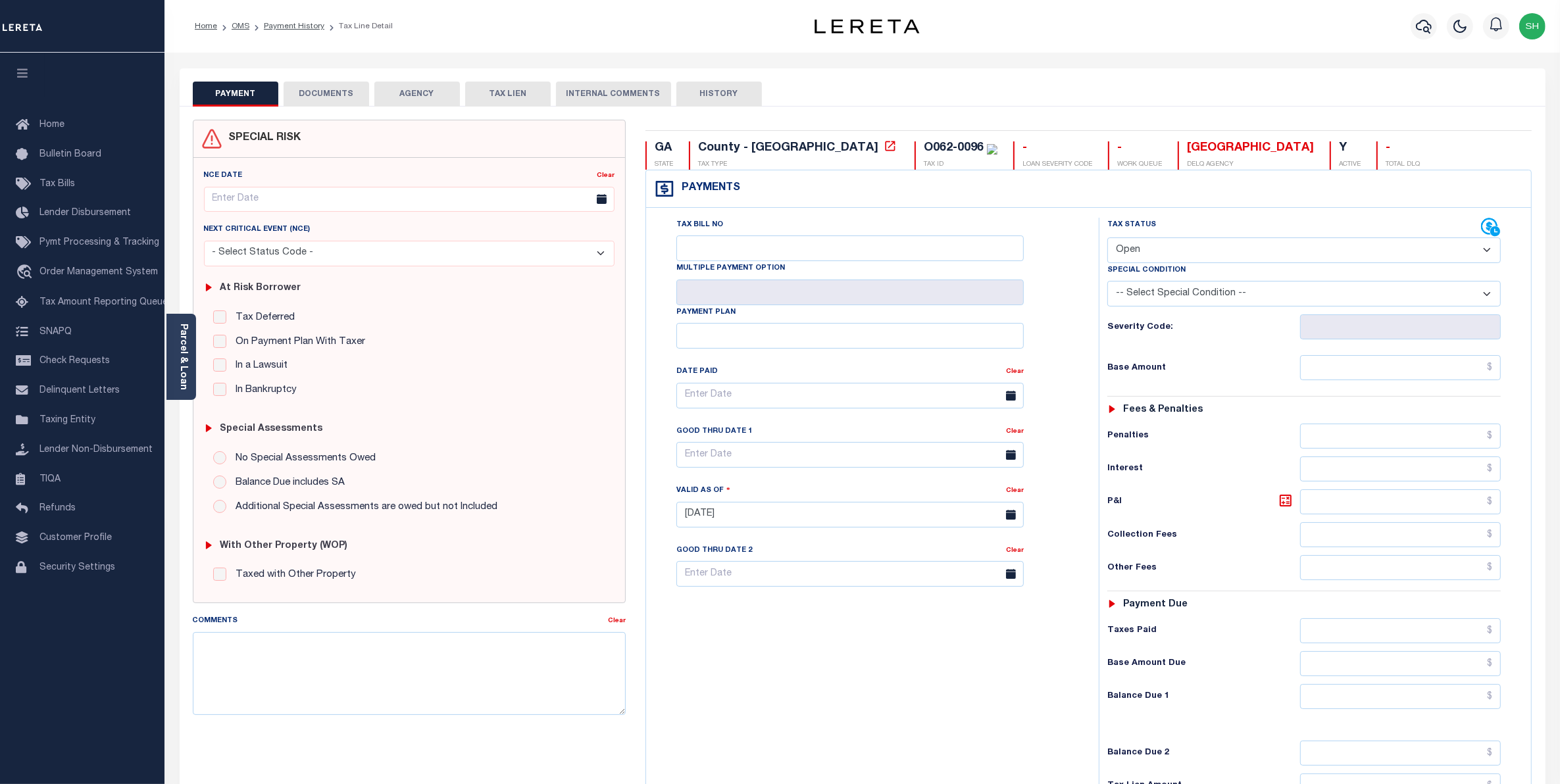
click at [1489, 252] on select "- Select Status Code - Open Due/Unpaid Paid Incomplete No Tax Due Internal Refu…" at bounding box center [1304, 250] width 394 height 26
select select "PYD"
click at [1107, 238] on select "- Select Status Code - Open Due/Unpaid Paid Incomplete No Tax Due Internal Refu…" at bounding box center [1304, 250] width 394 height 26
type input "[DATE]"
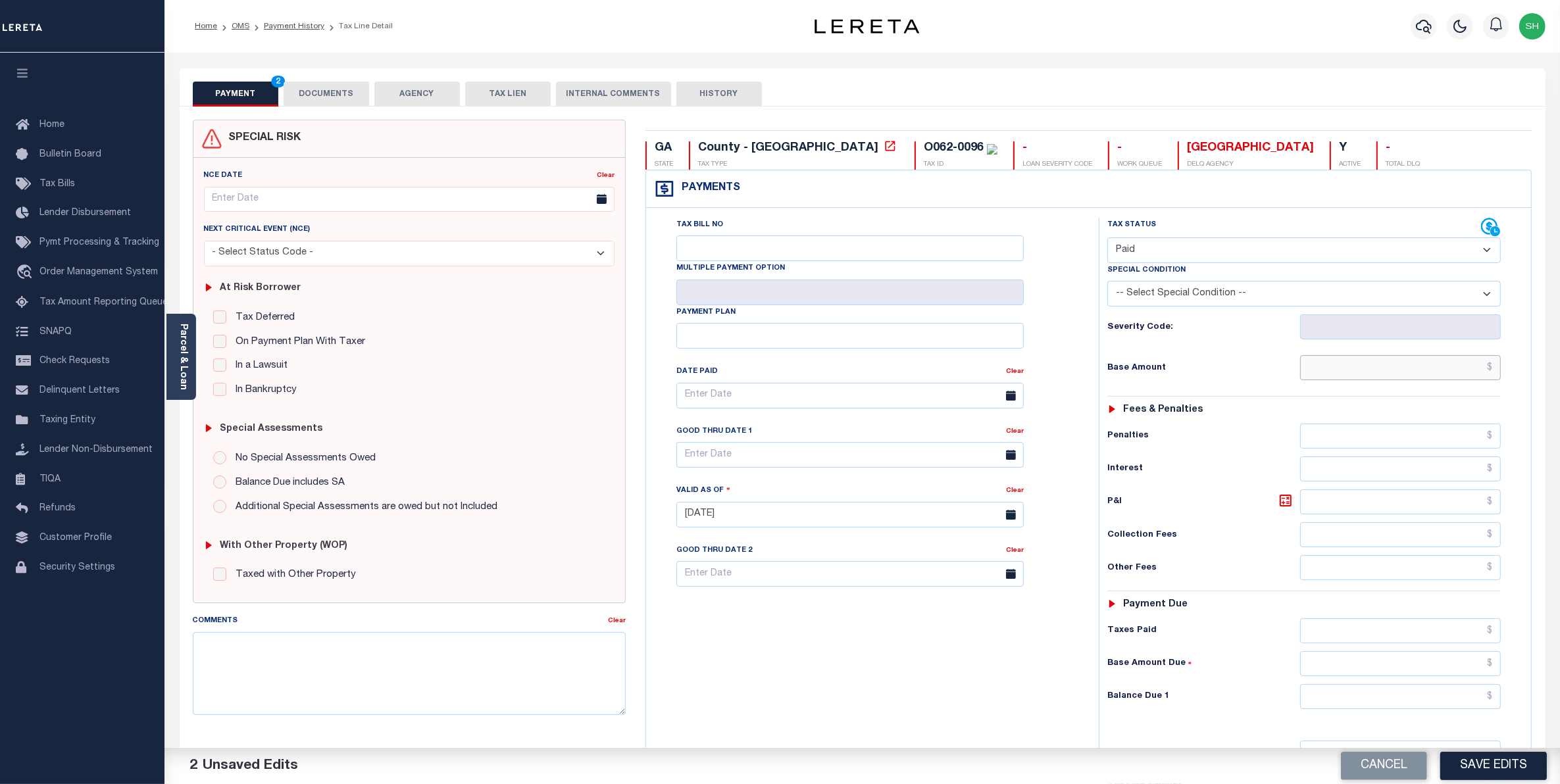
click at [1461, 366] on input "text" at bounding box center [1400, 367] width 201 height 25
type input "$0.00"
click at [1471, 709] on input "text" at bounding box center [1400, 695] width 201 height 25
type input "$0.00"
click at [1467, 766] on button "Save Edits" at bounding box center [1494, 765] width 107 height 28
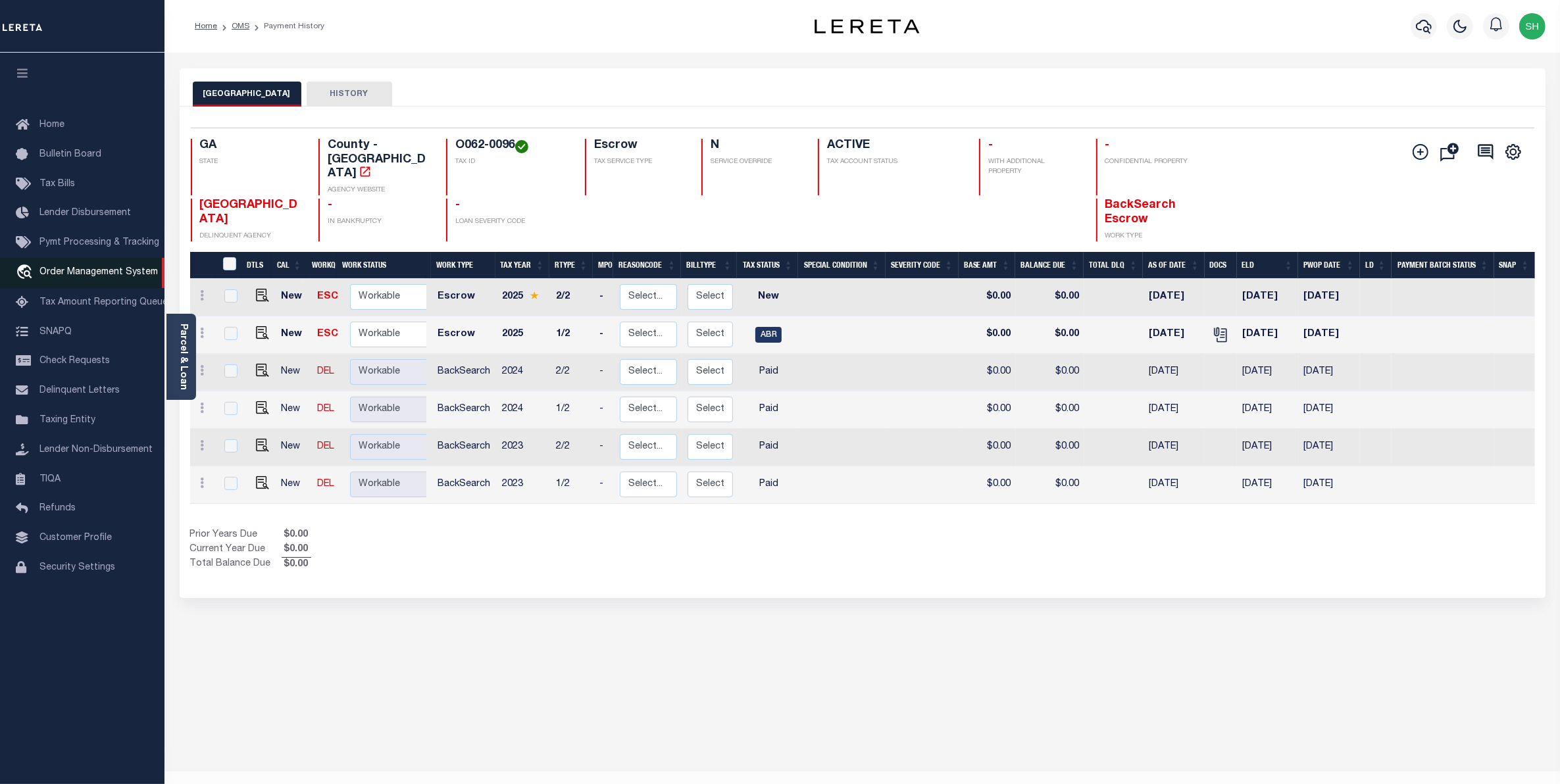
click at [61, 270] on span "Order Management System" at bounding box center [98, 273] width 118 height 10
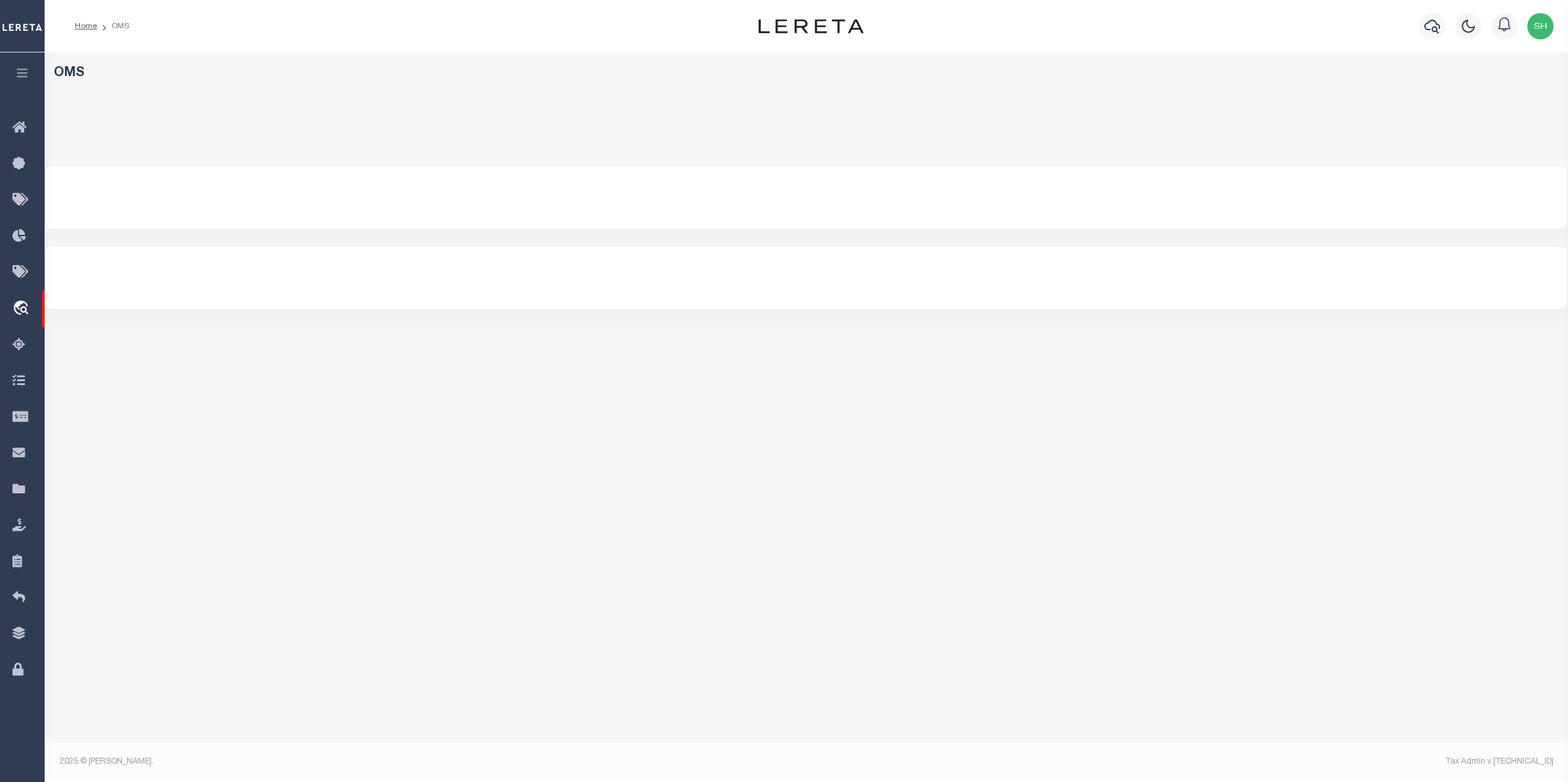
select select "200"
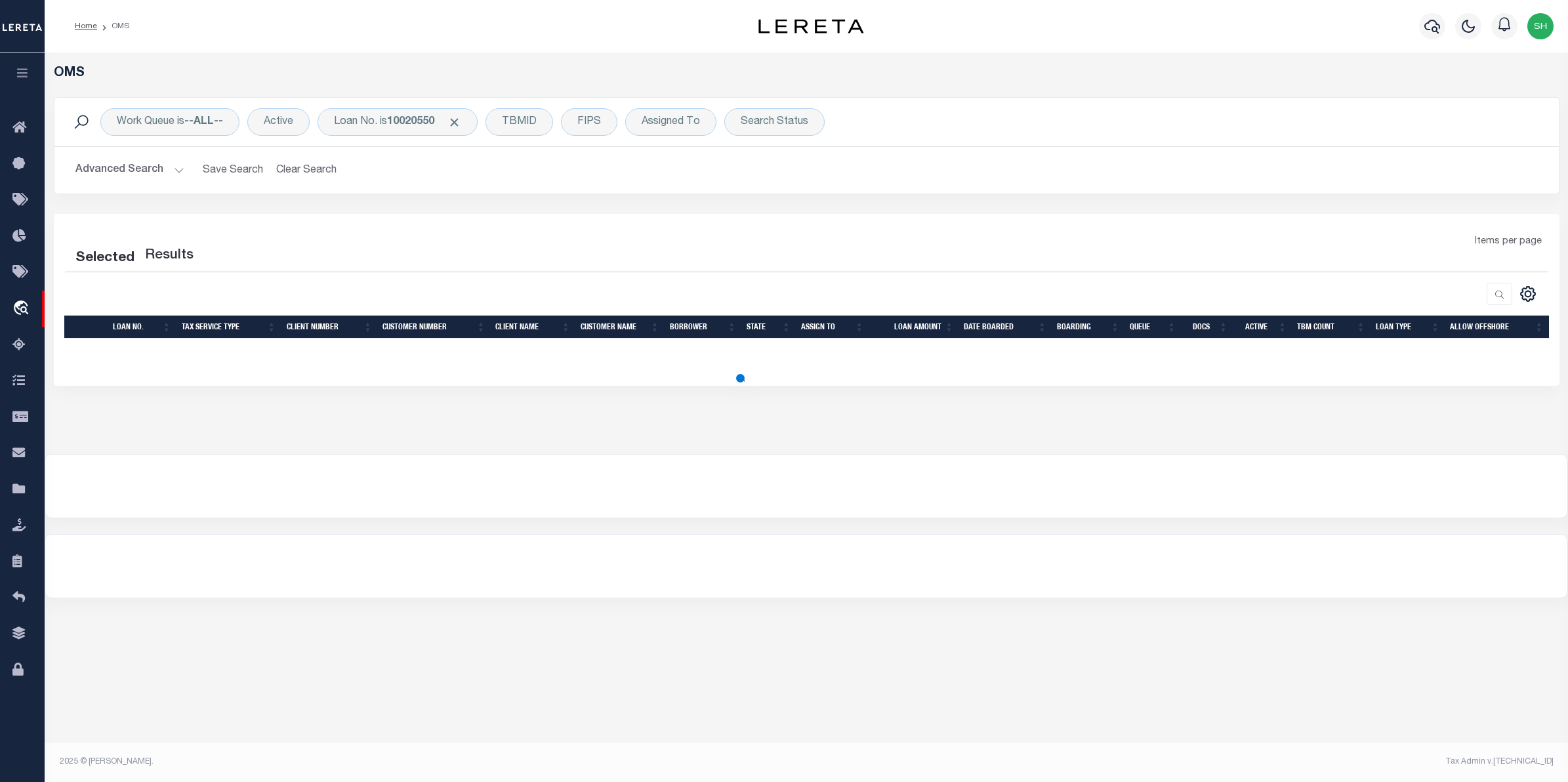
select select "200"
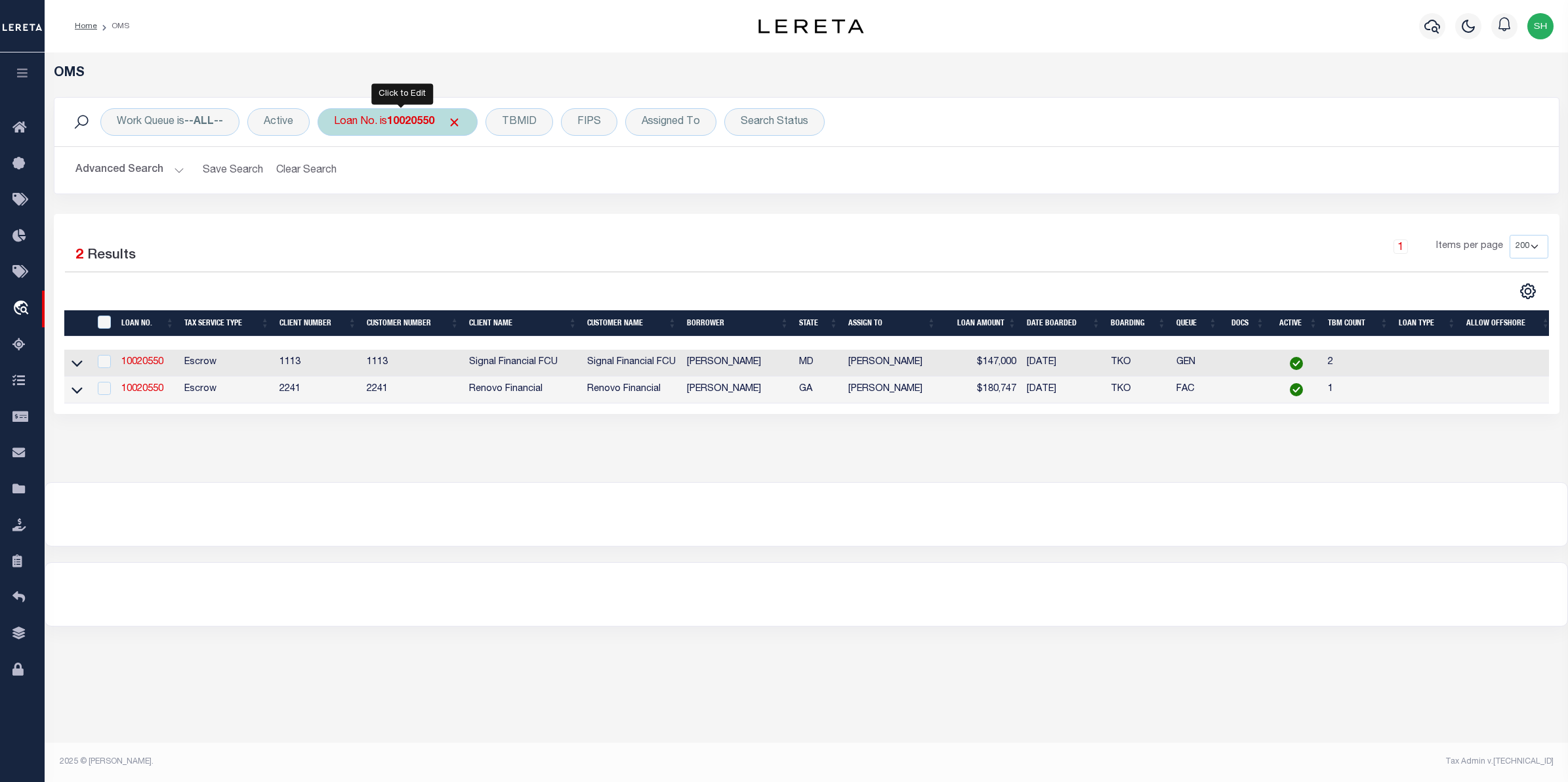
click at [398, 129] on div "Loan No. is 10020550" at bounding box center [397, 122] width 160 height 28
type input "3602022198-00001"
click at [507, 215] on input "Apply" at bounding box center [508, 214] width 39 height 21
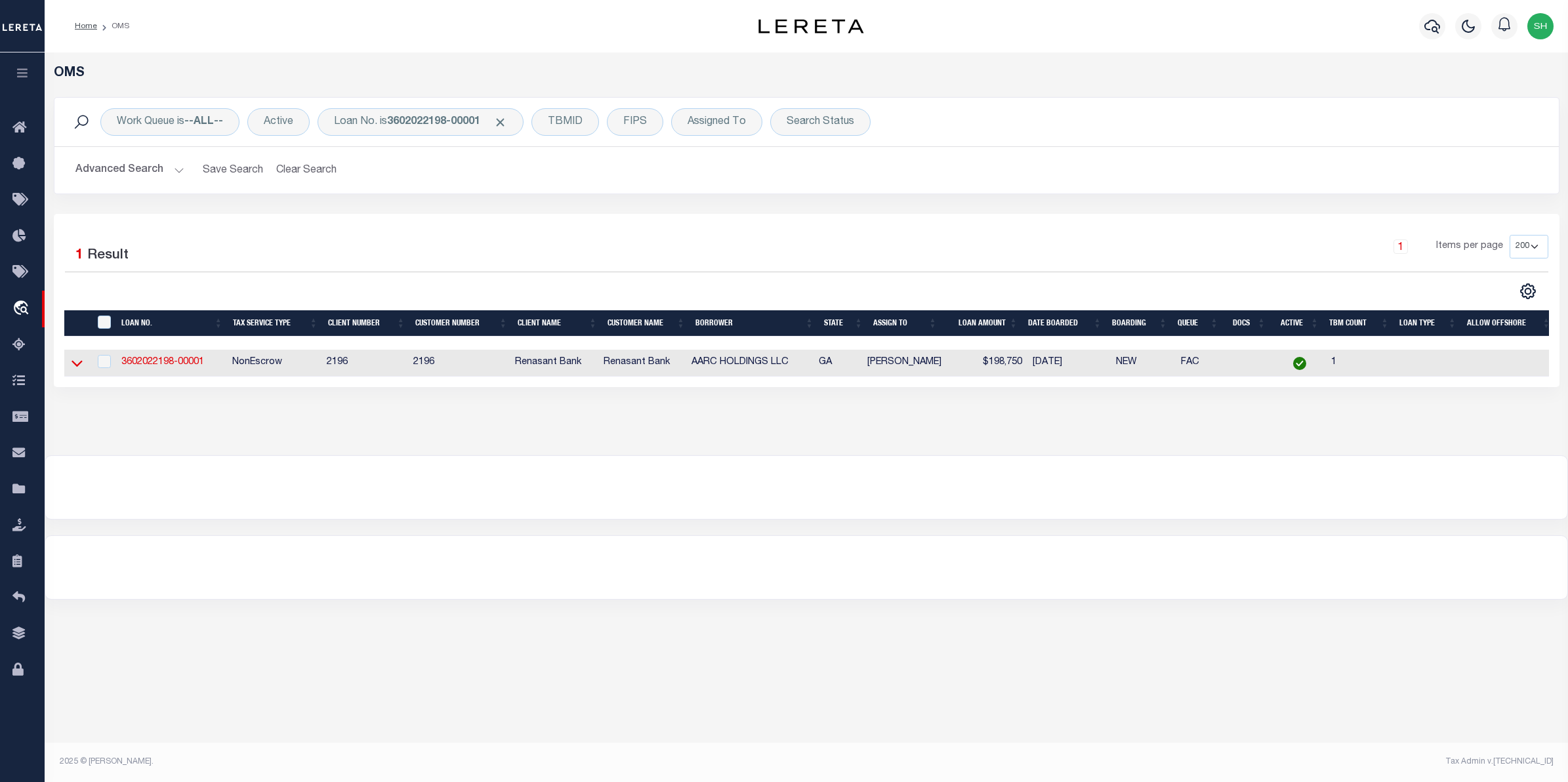
click at [76, 364] on icon at bounding box center [77, 363] width 11 height 14
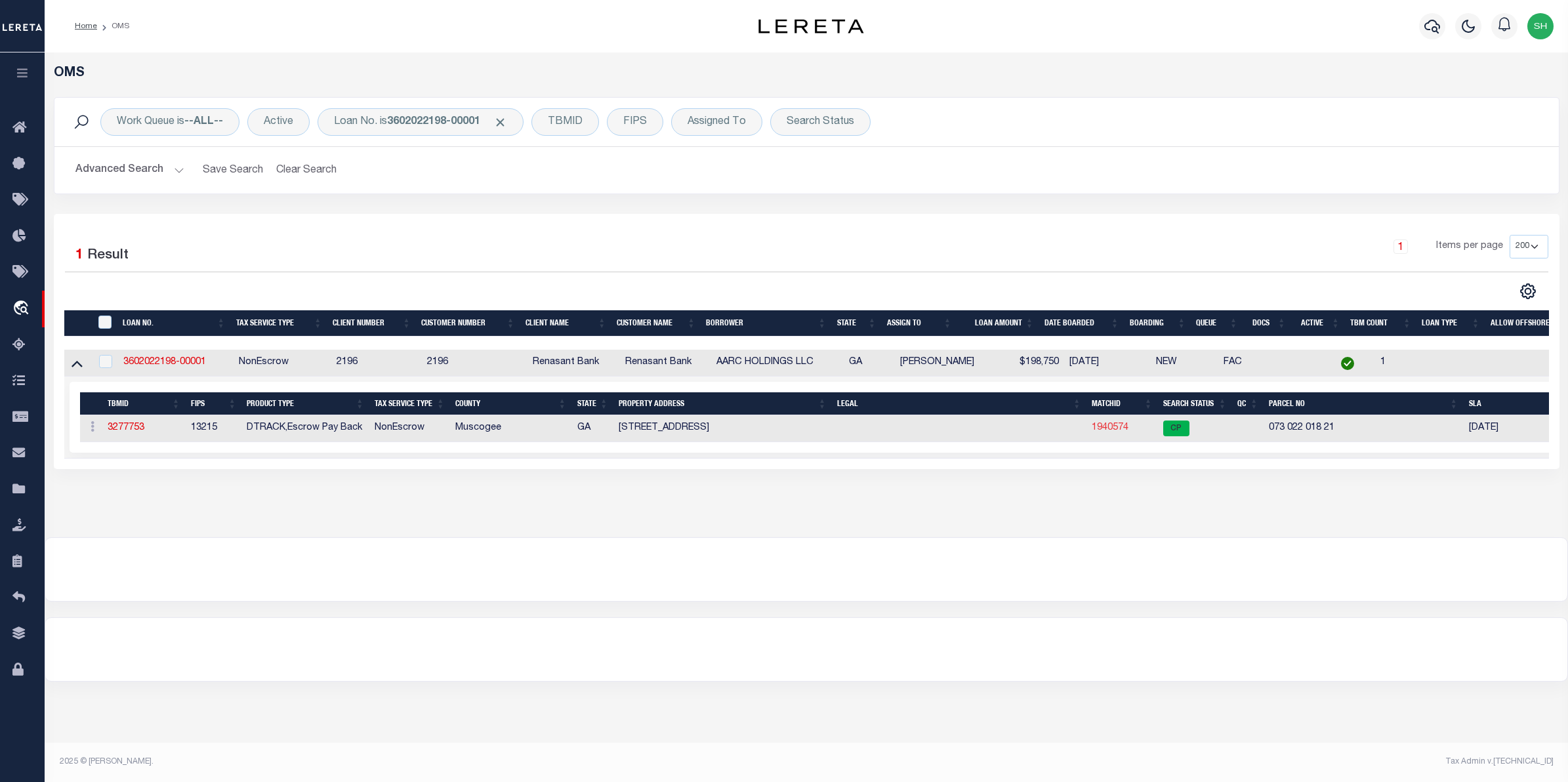
click at [1100, 432] on link "1940574" at bounding box center [1110, 428] width 37 height 10
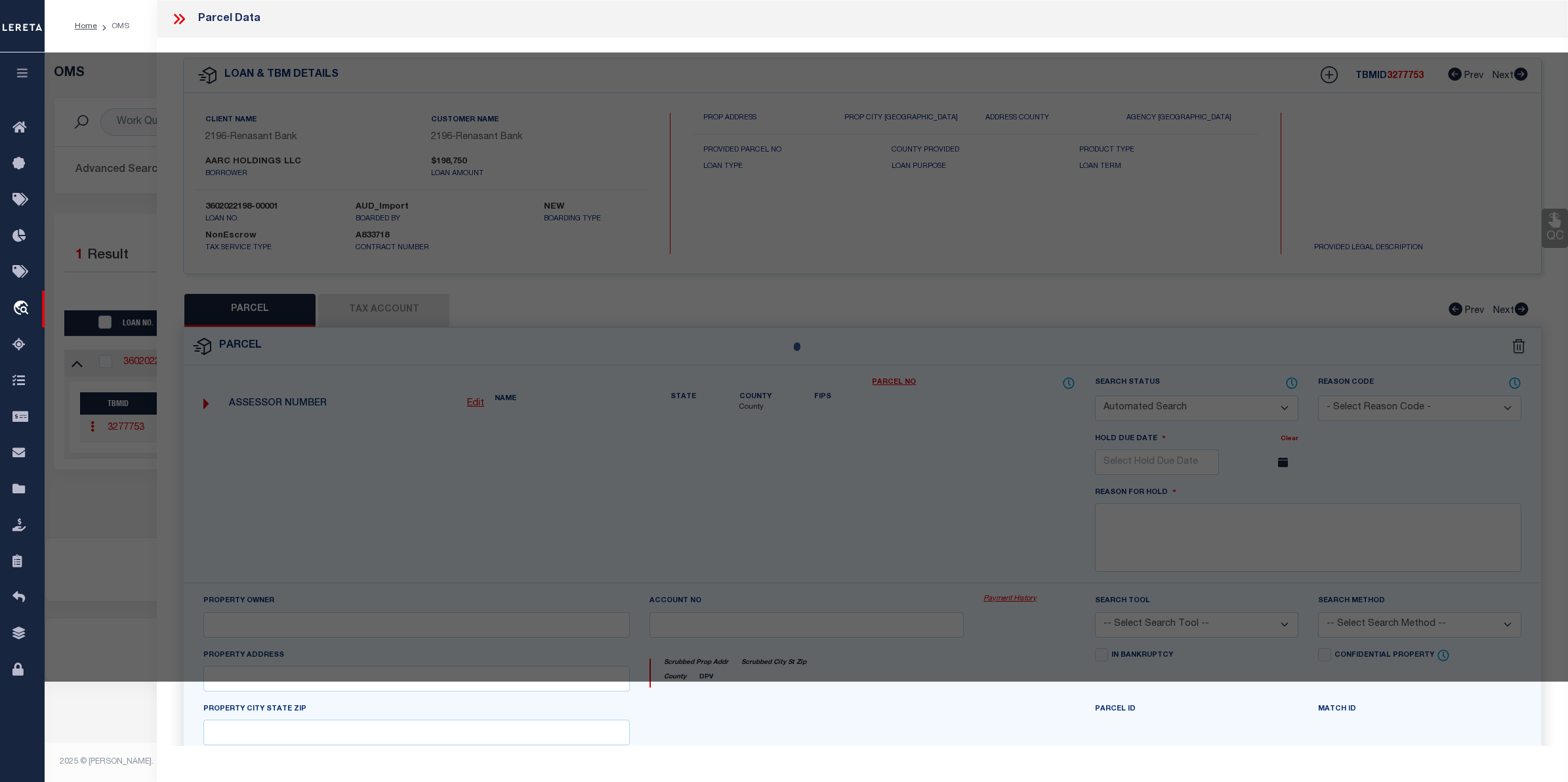
checkbox input "false"
select select "CP"
type input "AARC HOLDINGS LLC"
select select
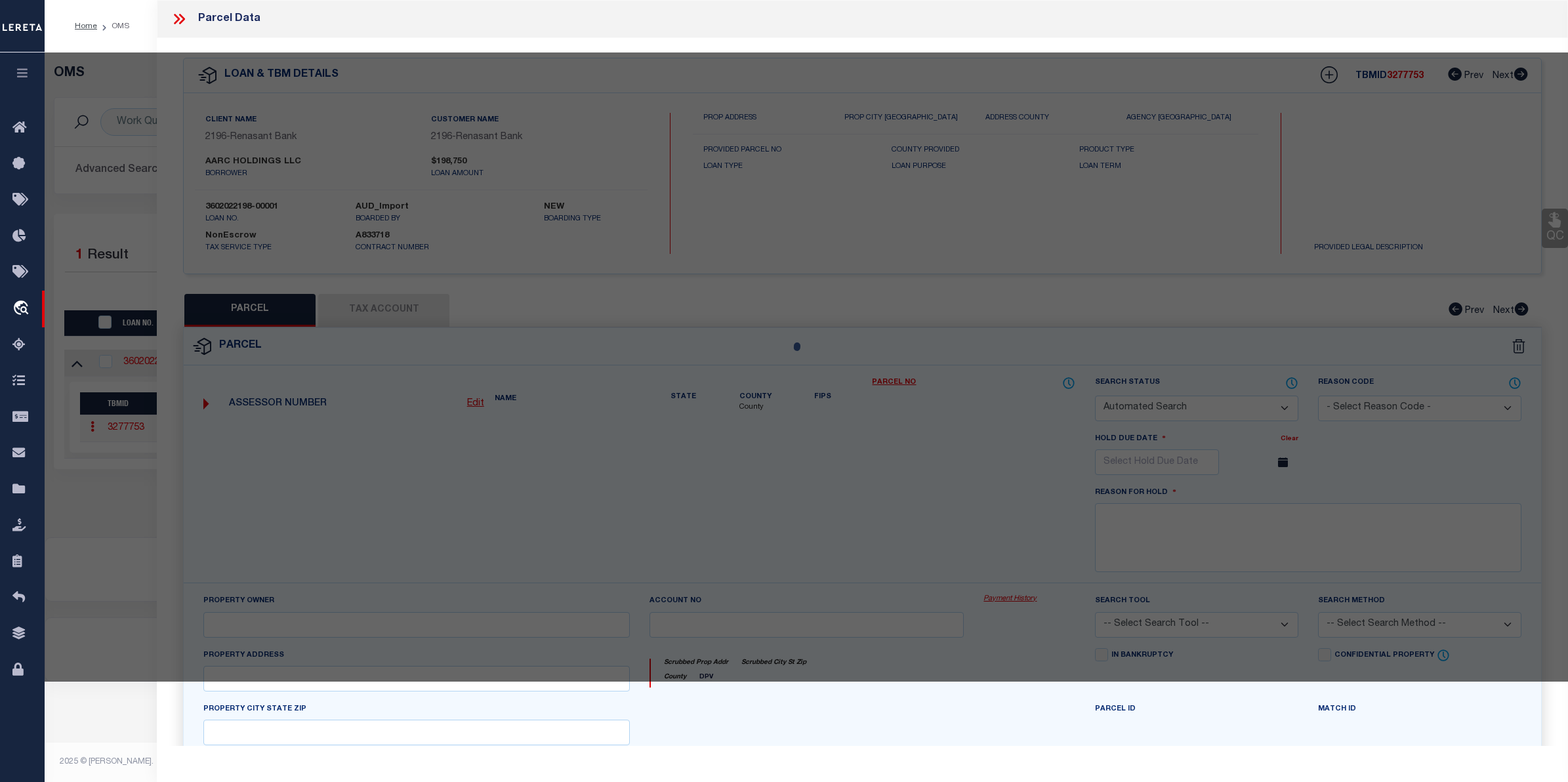
type input "8082 VETERANS PKY Unit 00021"
checkbox input "false"
type input "COLUMBUS GA 31909-4904"
type textarea "UT 21 SPRINGCREEK VILLAGE CONDOMINUM"
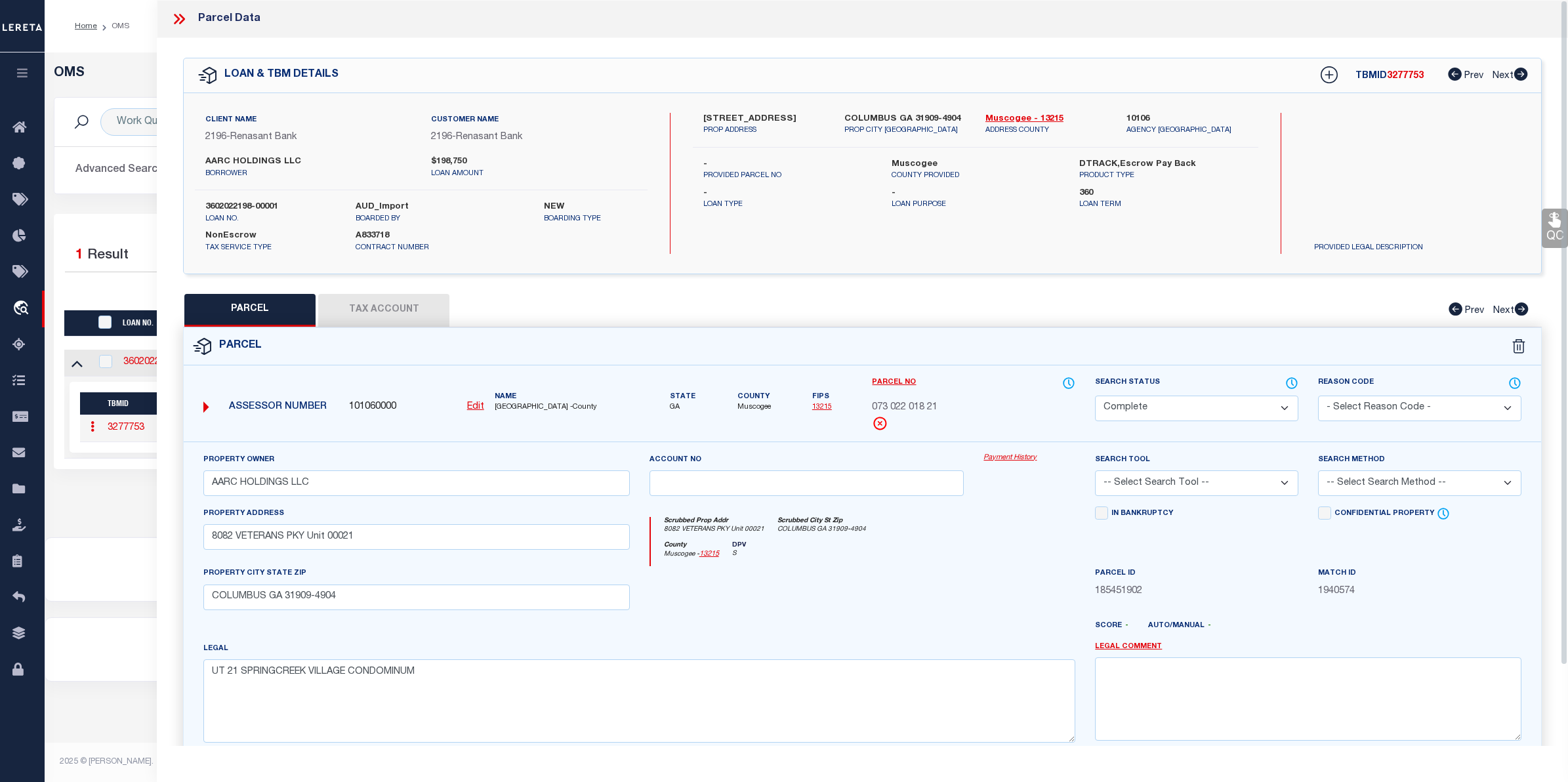
click at [1007, 459] on link "Payment History" at bounding box center [1029, 458] width 92 height 11
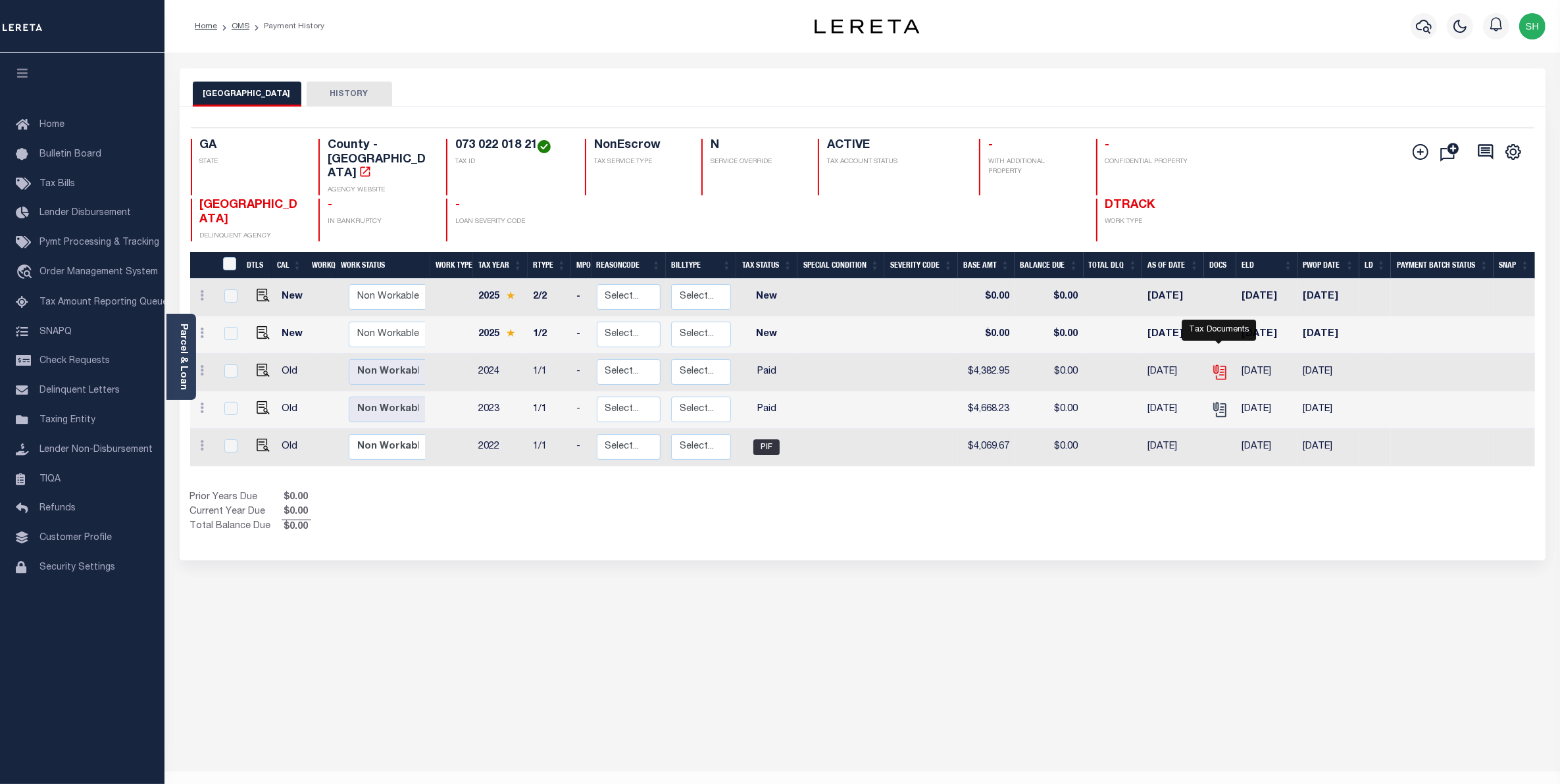
click at [1213, 364] on icon "" at bounding box center [1218, 369] width 10 height 10
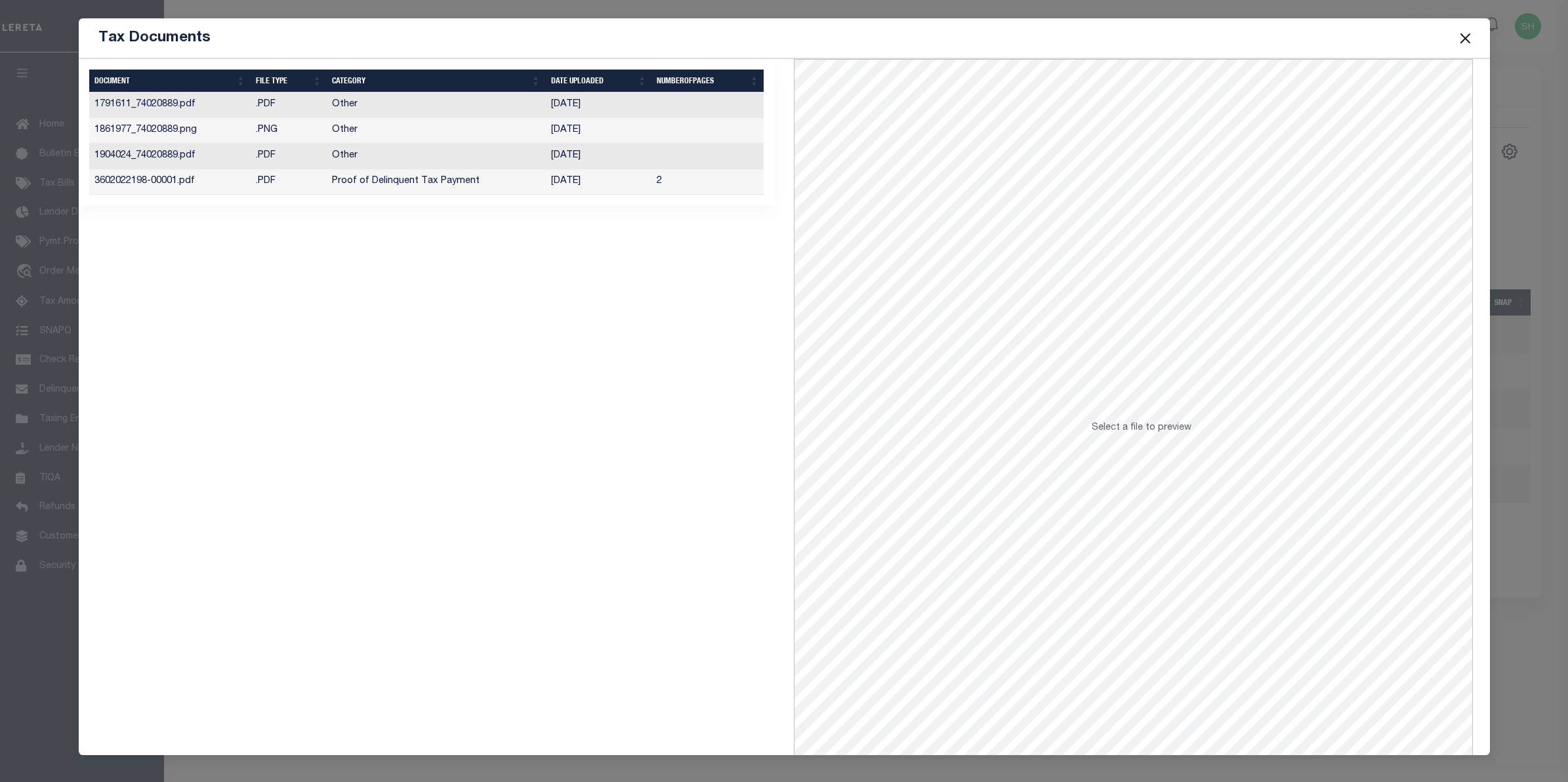
click at [447, 187] on td "Proof of Delinquent Tax Payment" at bounding box center [436, 182] width 219 height 25
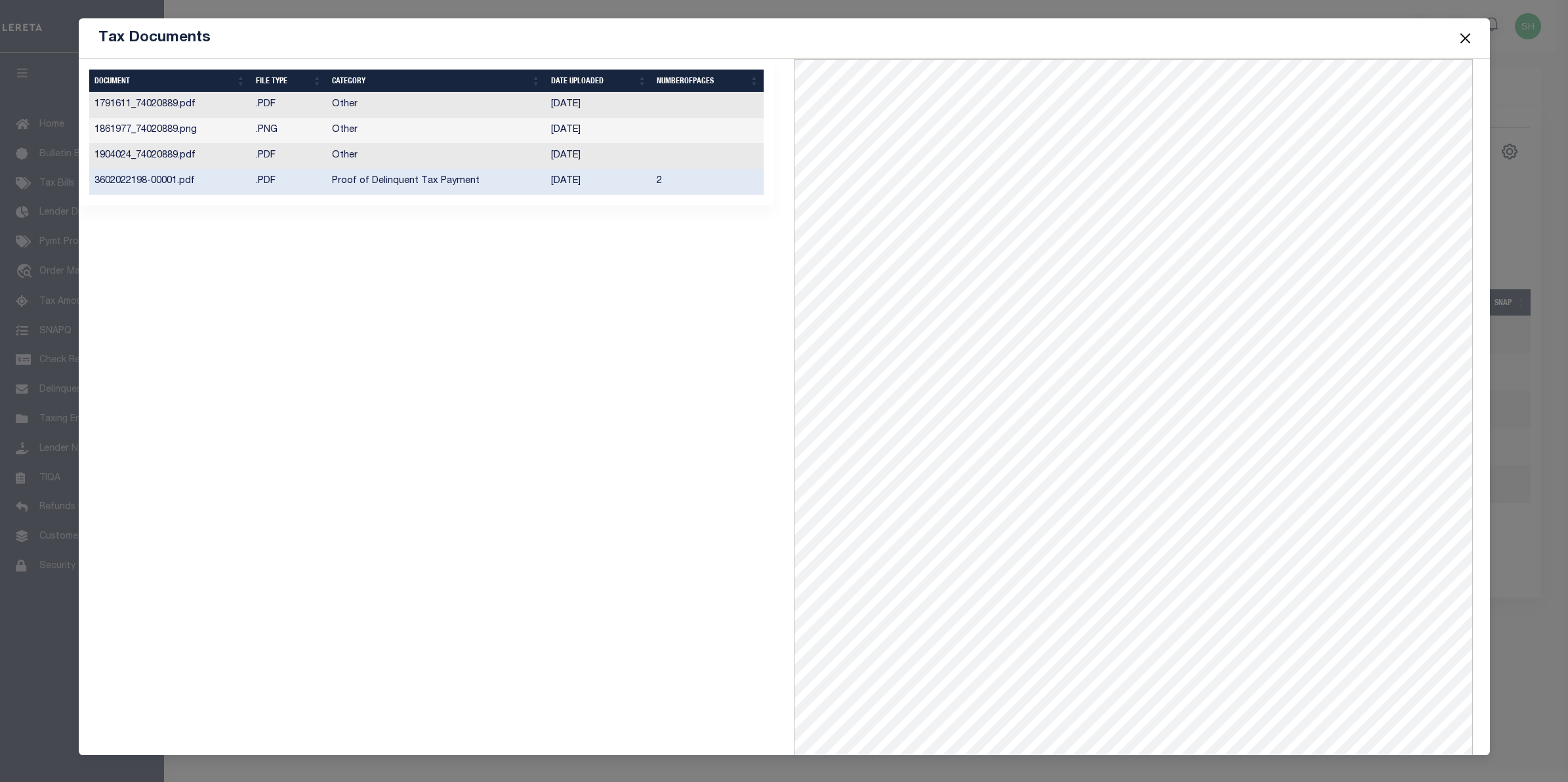
click at [1470, 39] on button "Close" at bounding box center [1465, 37] width 17 height 17
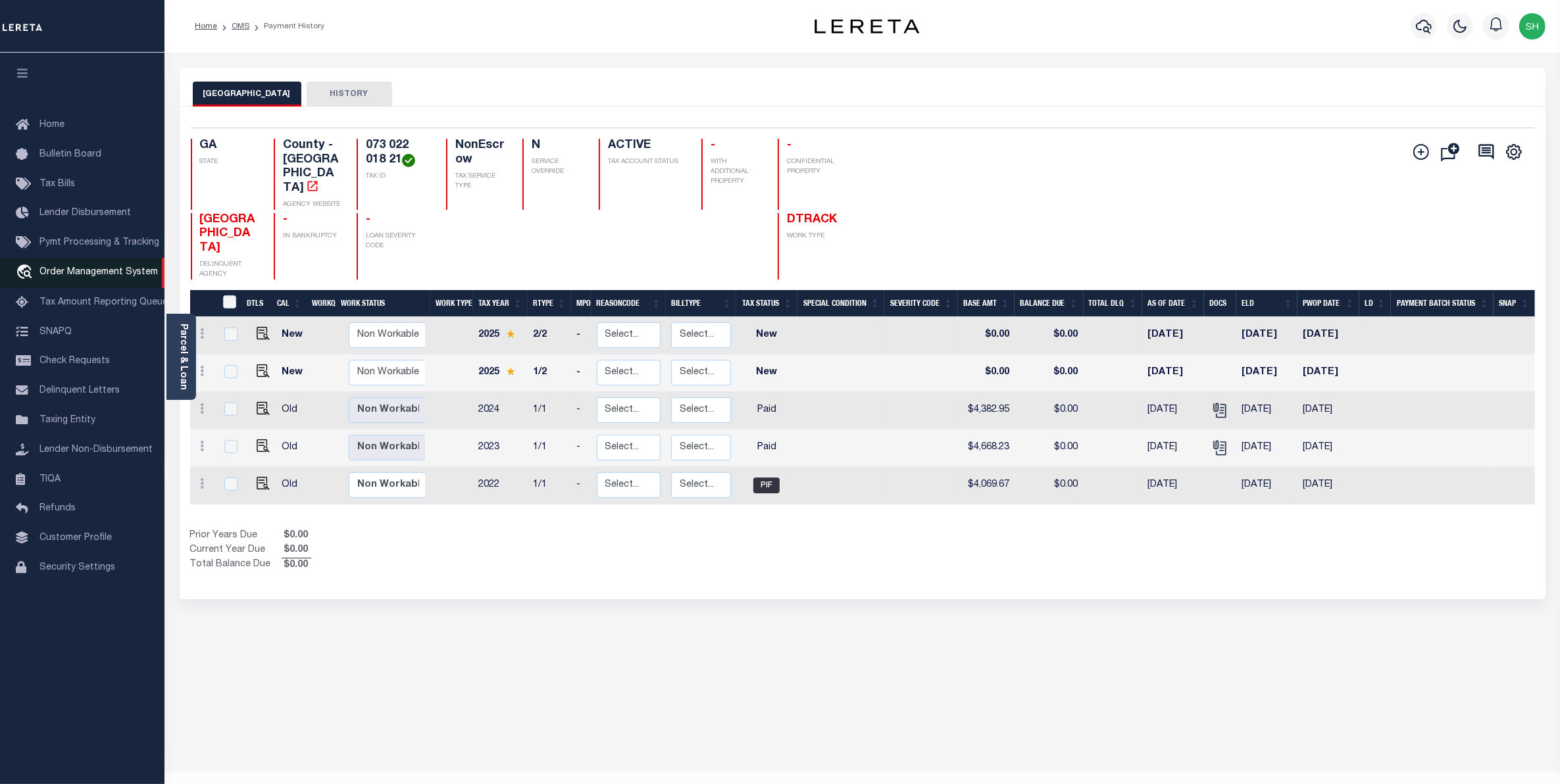
click at [112, 274] on span "Order Management System" at bounding box center [98, 273] width 118 height 10
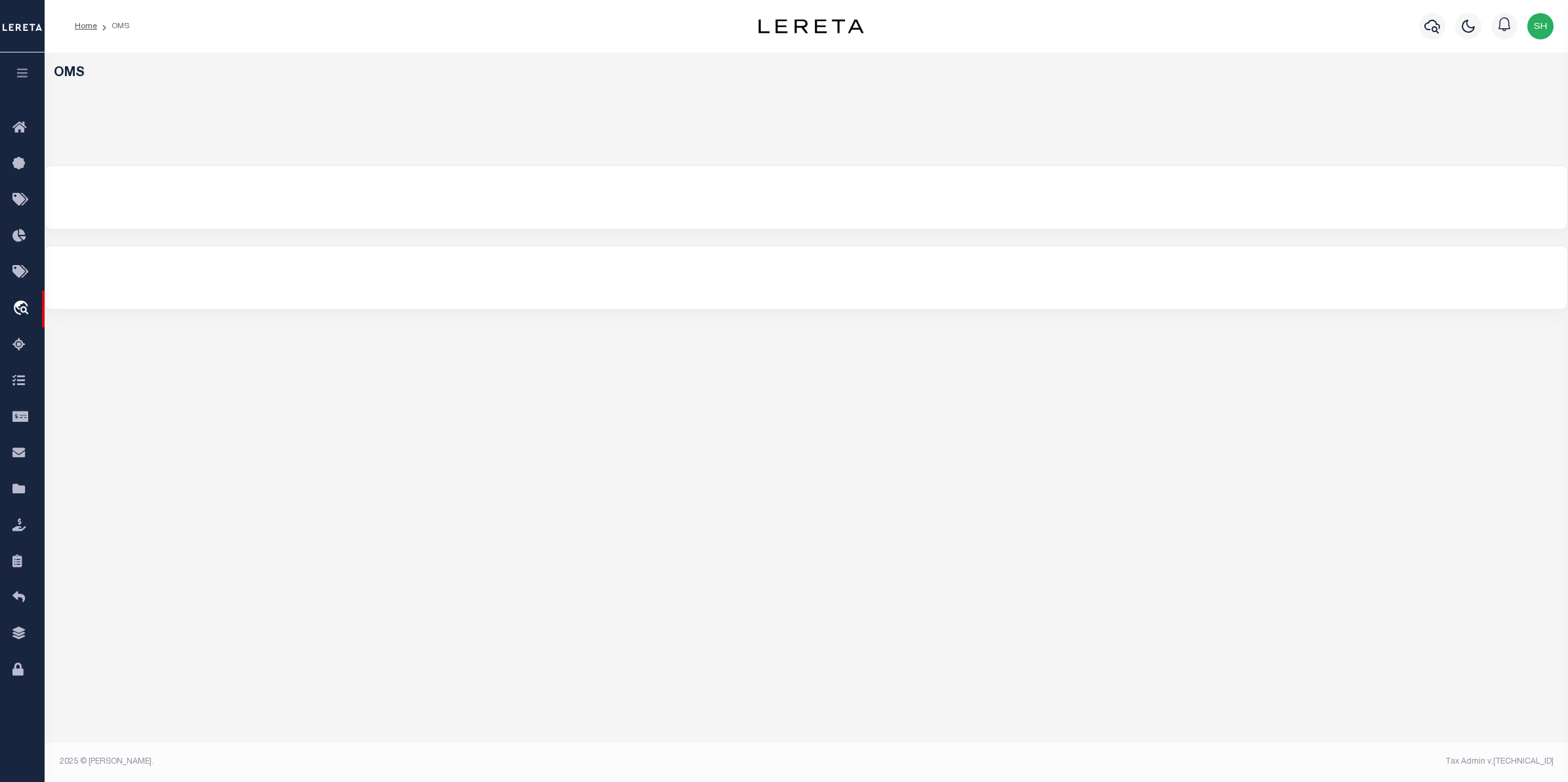
select select "200"
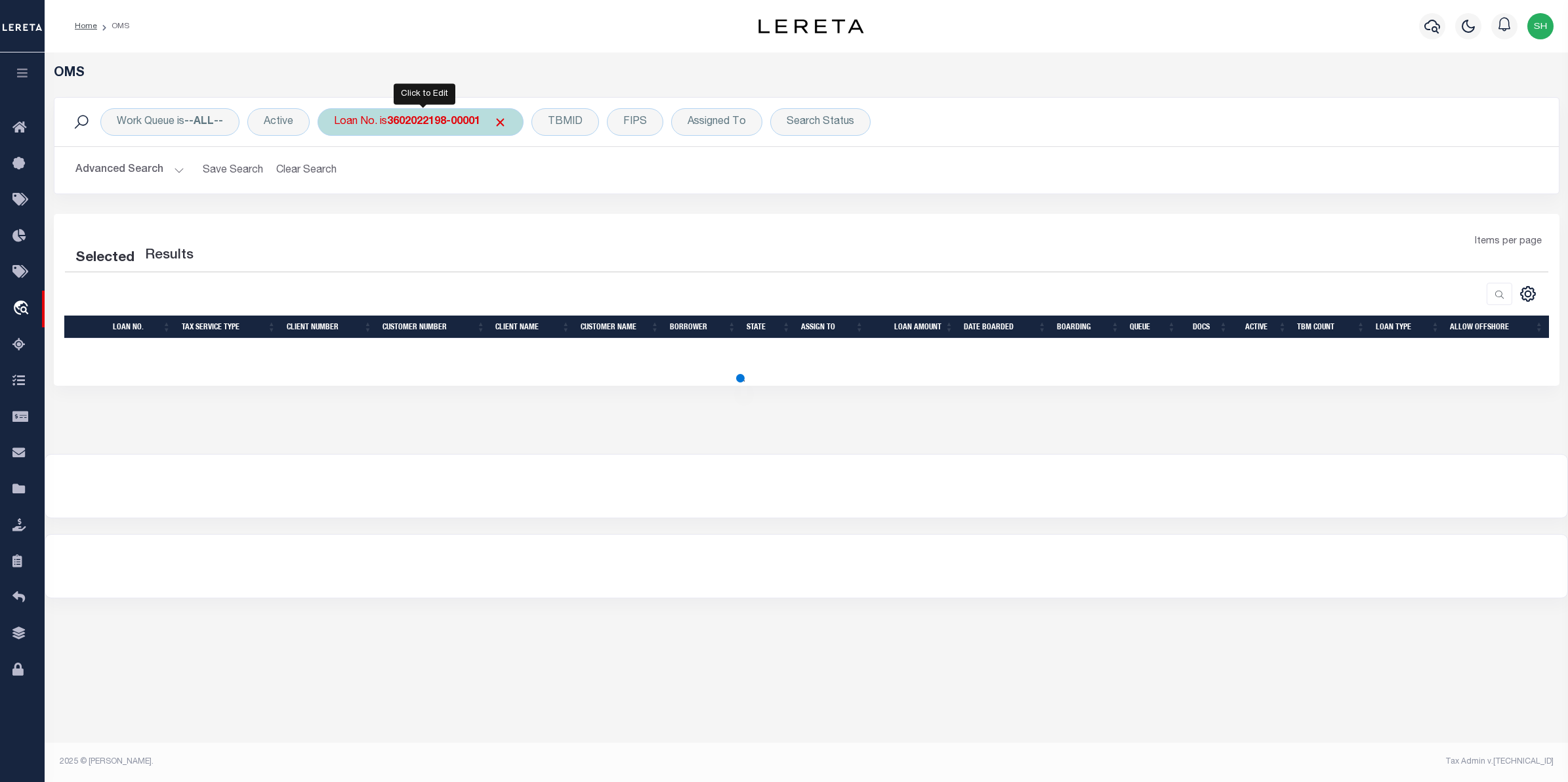
select select "200"
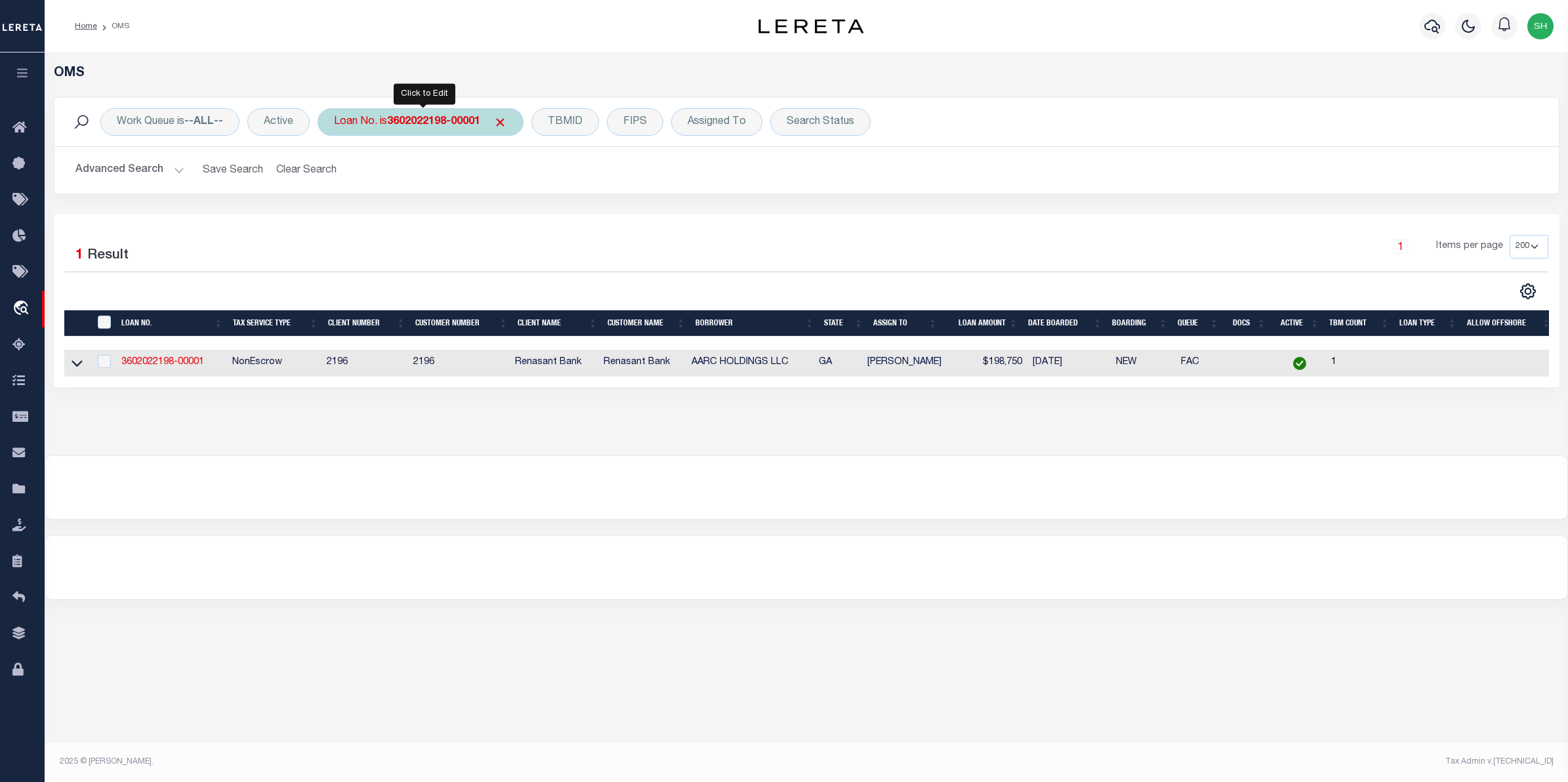
click at [421, 123] on b "3602022198-00001" at bounding box center [433, 122] width 93 height 10
type input "115270"
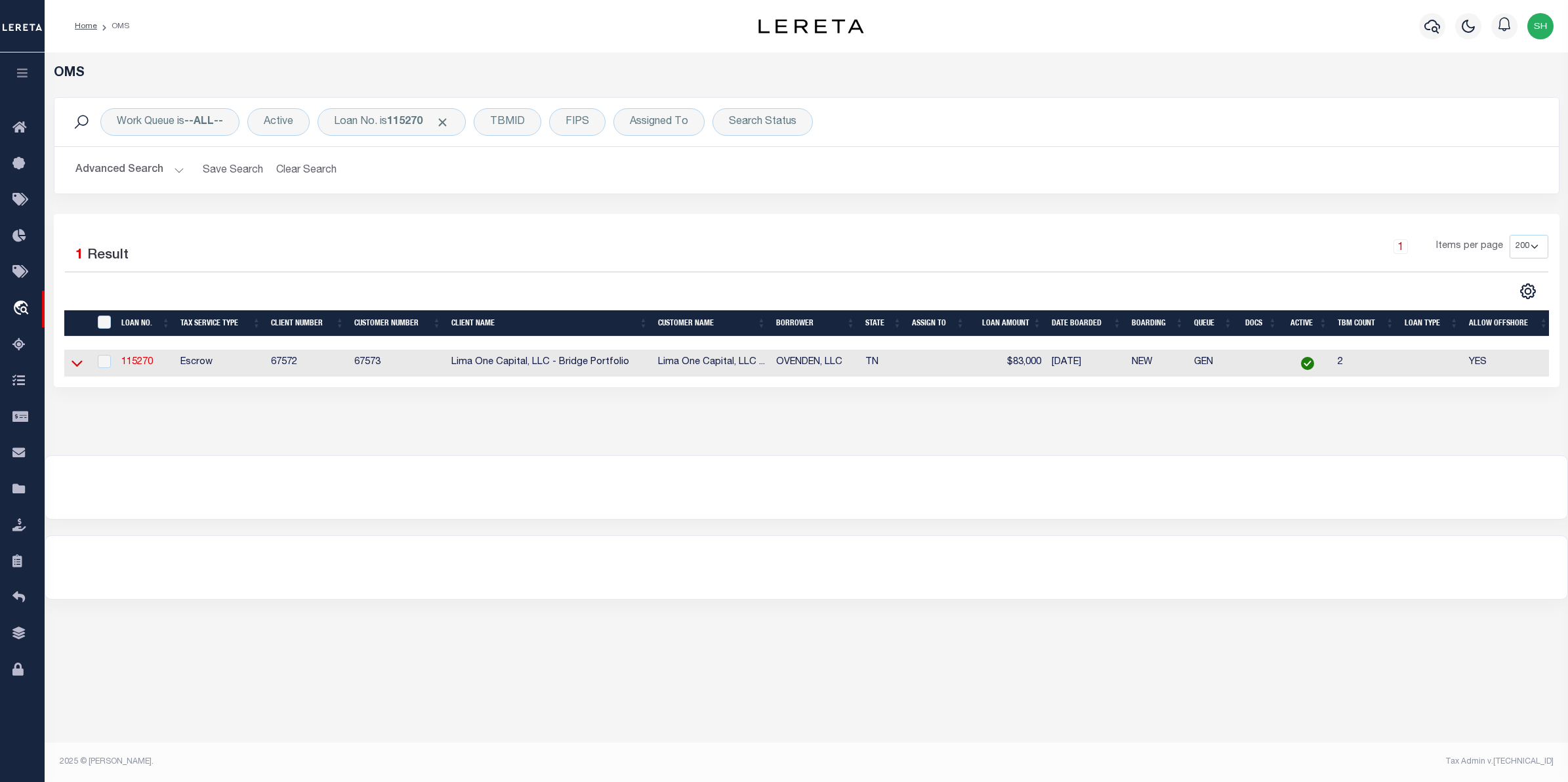
click at [76, 365] on icon at bounding box center [77, 363] width 11 height 14
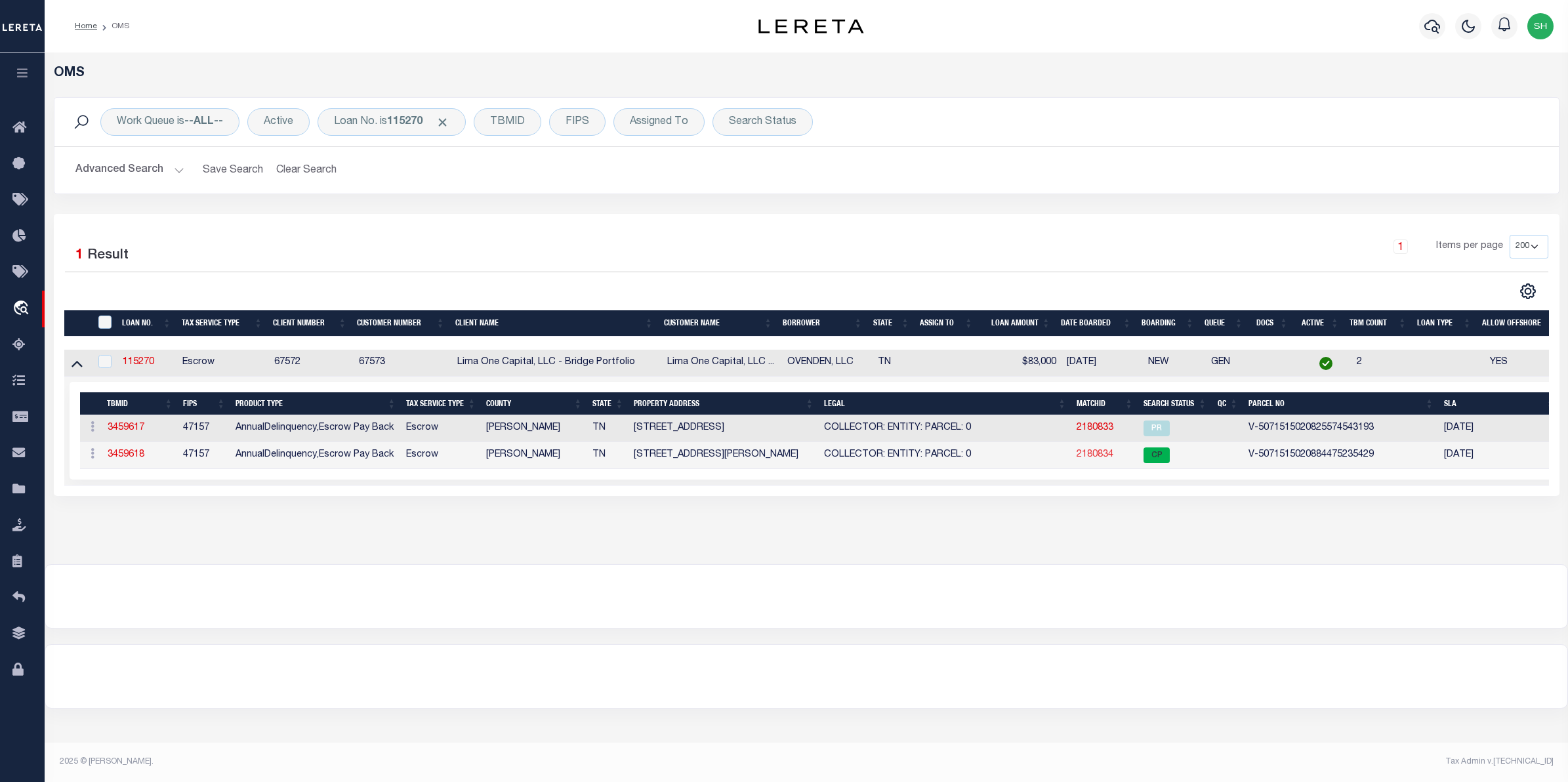
click at [1081, 456] on link "2180834" at bounding box center [1095, 455] width 37 height 10
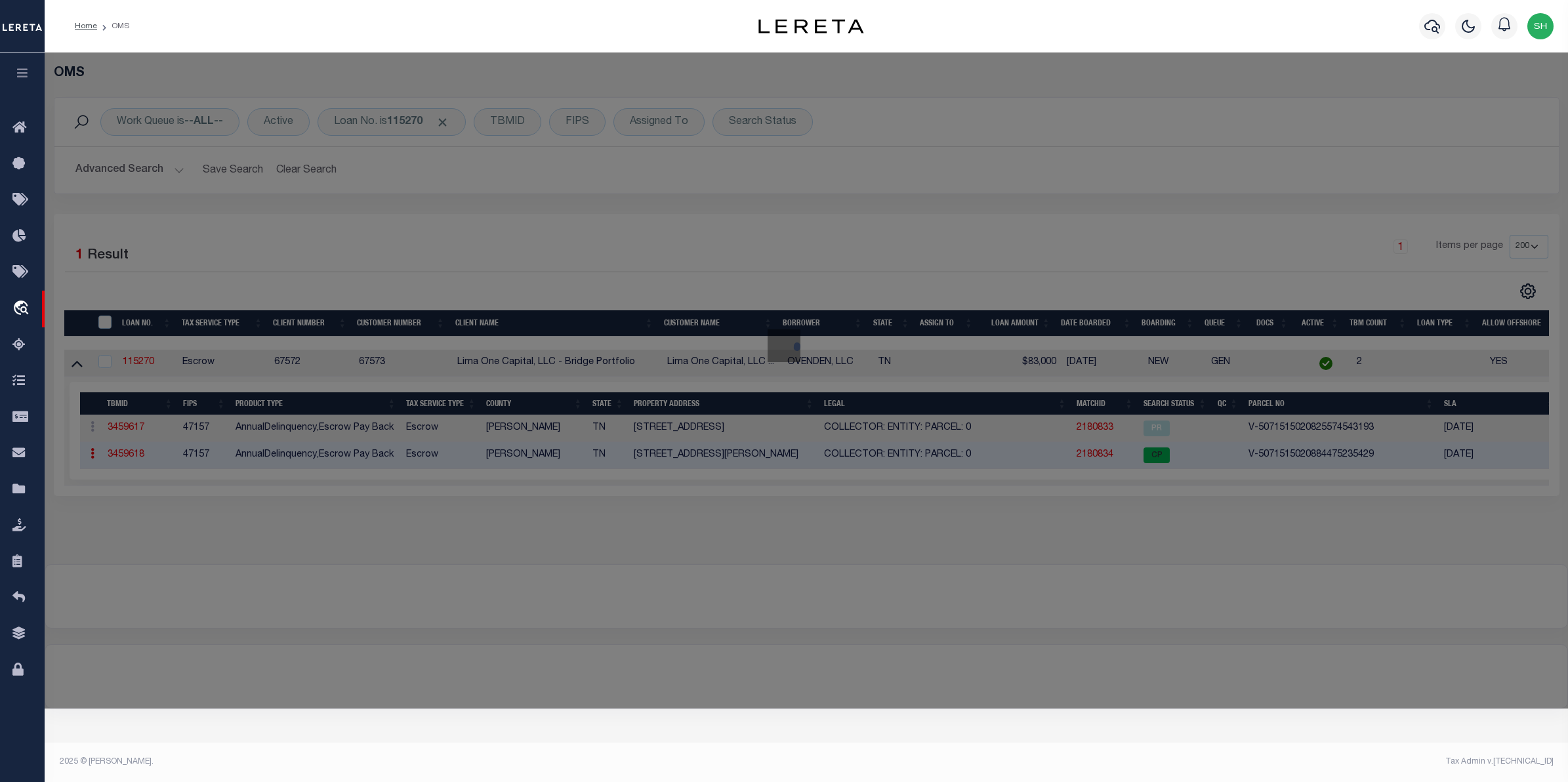
checkbox input "false"
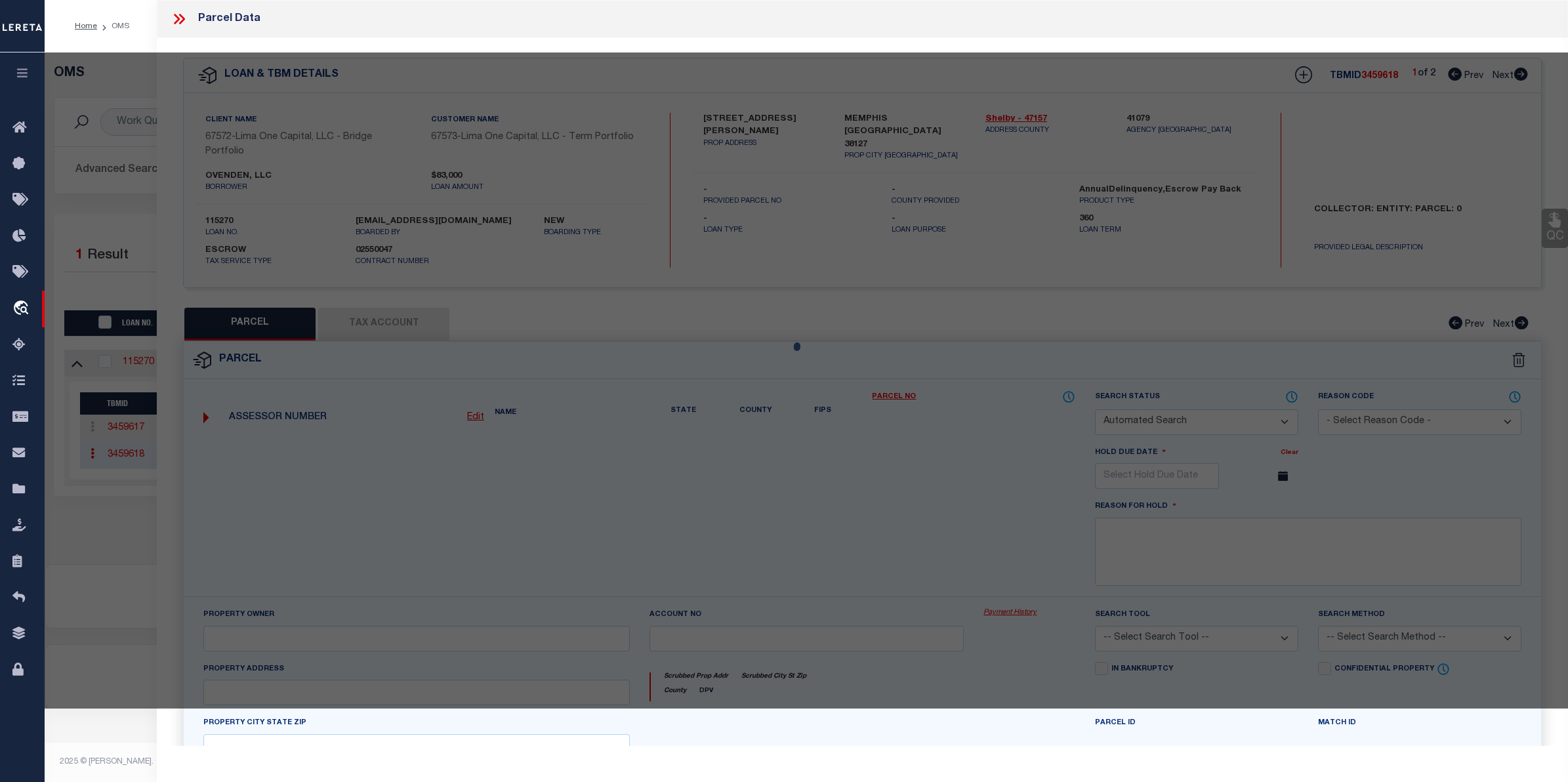
select select "CP"
select select "AGW"
select select
type input "[STREET_ADDRESS][PERSON_NAME]"
checkbox input "false"
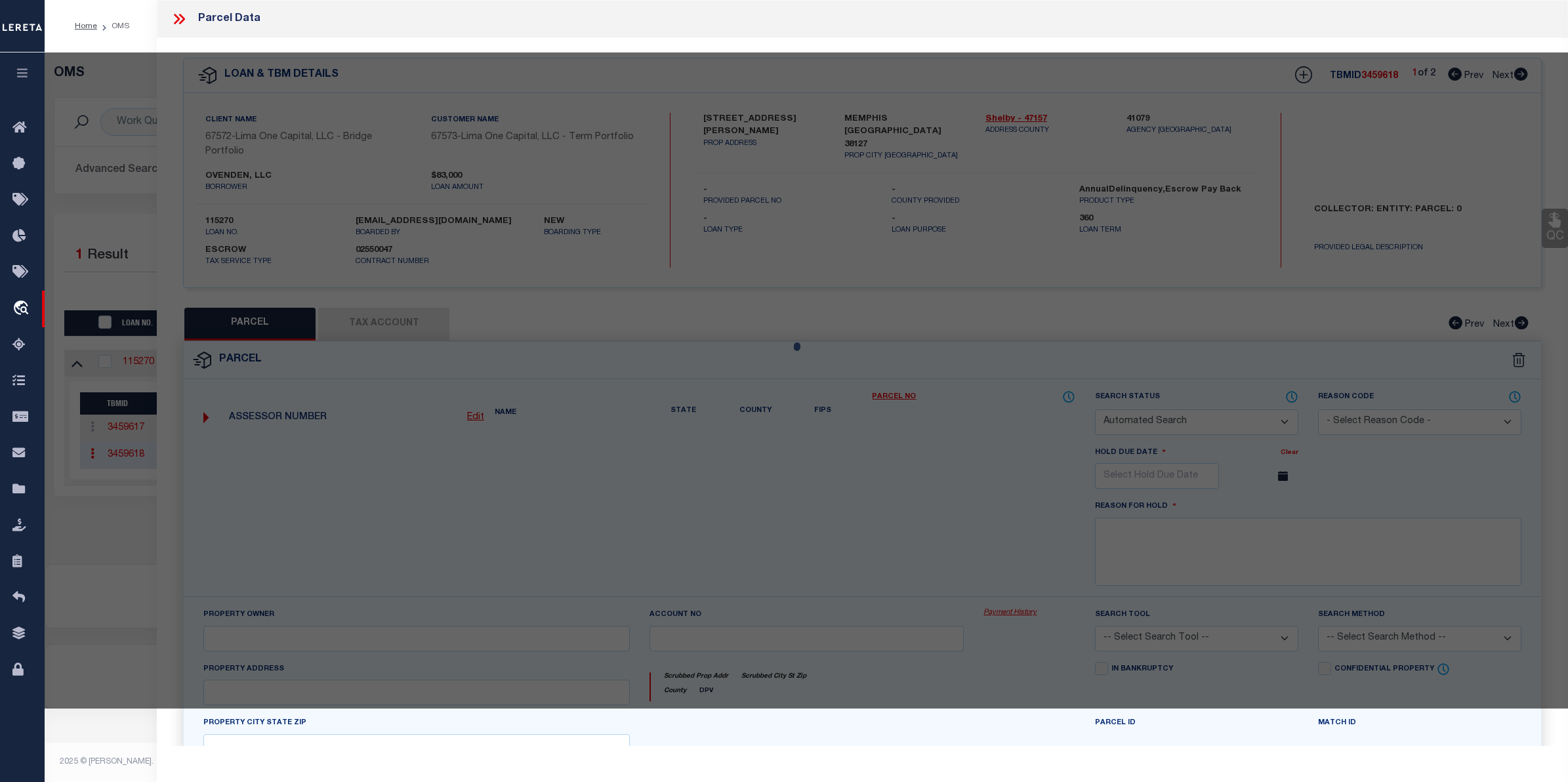
type input "MEMPHIS [GEOGRAPHIC_DATA] 38127"
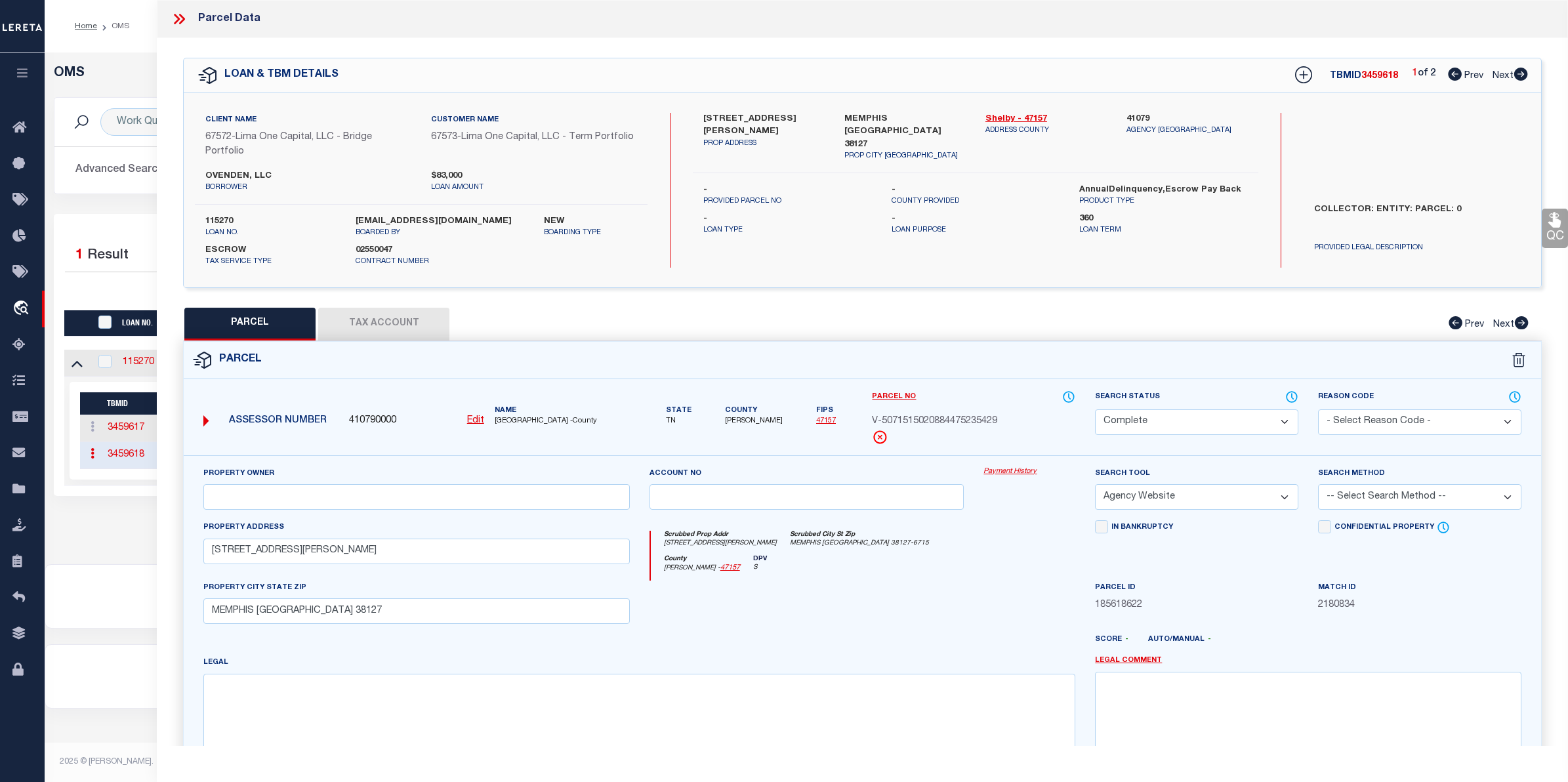
click at [989, 467] on link "Payment History" at bounding box center [1029, 472] width 92 height 11
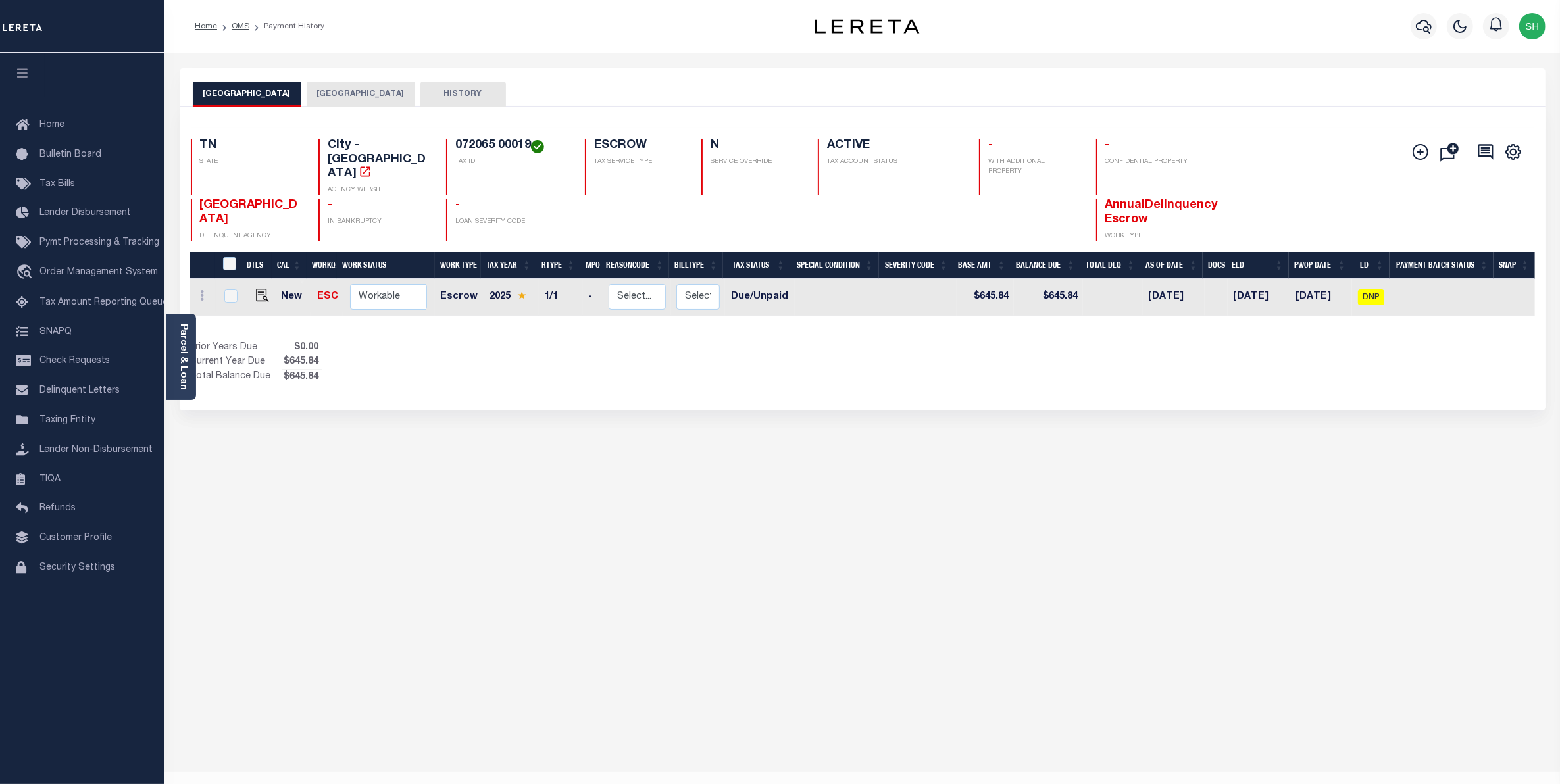
click at [306, 89] on button "[GEOGRAPHIC_DATA]" at bounding box center [361, 93] width 109 height 25
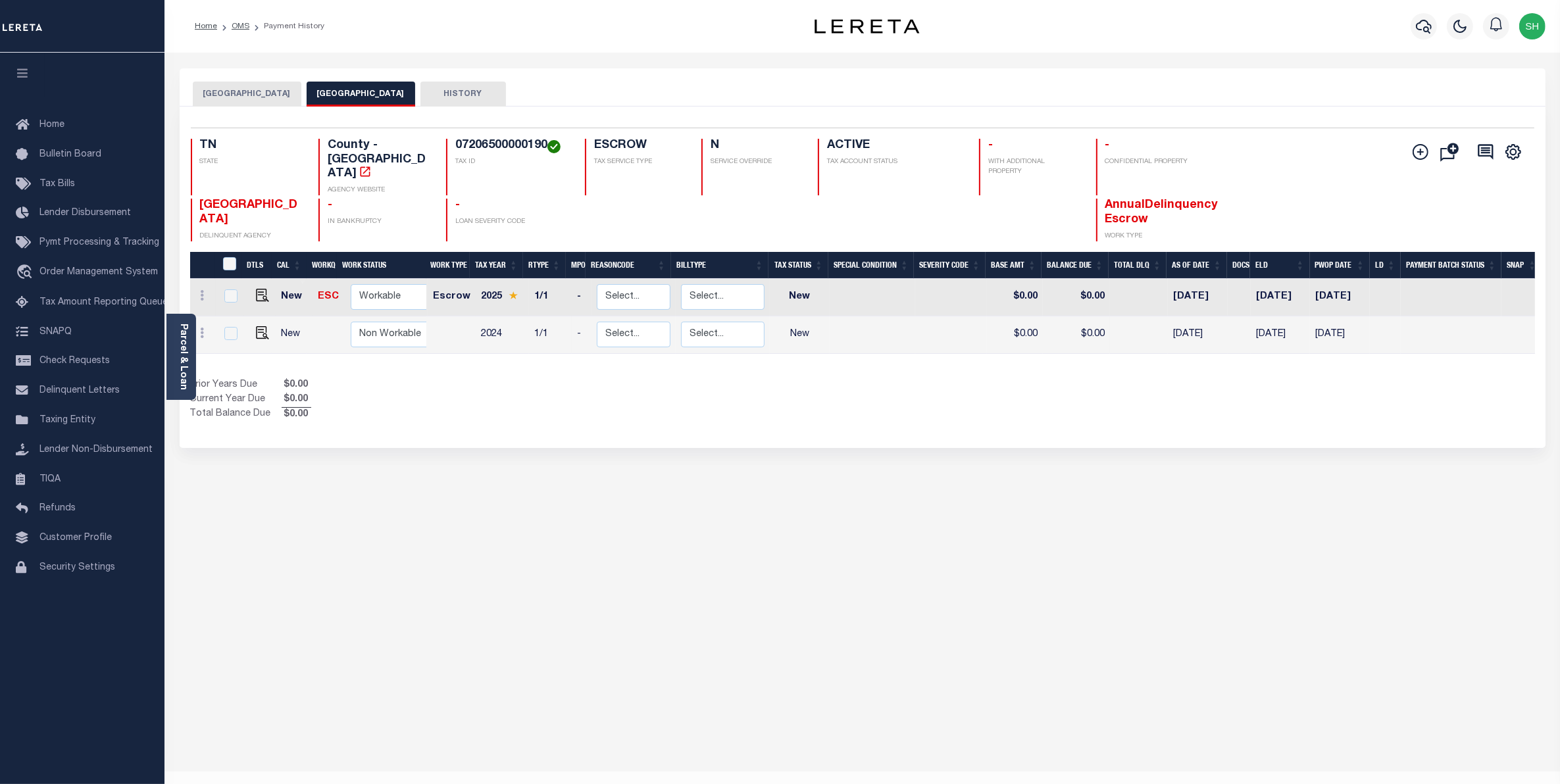
click at [253, 97] on button "[GEOGRAPHIC_DATA]" at bounding box center [247, 93] width 109 height 25
